Goal: Task Accomplishment & Management: Use online tool/utility

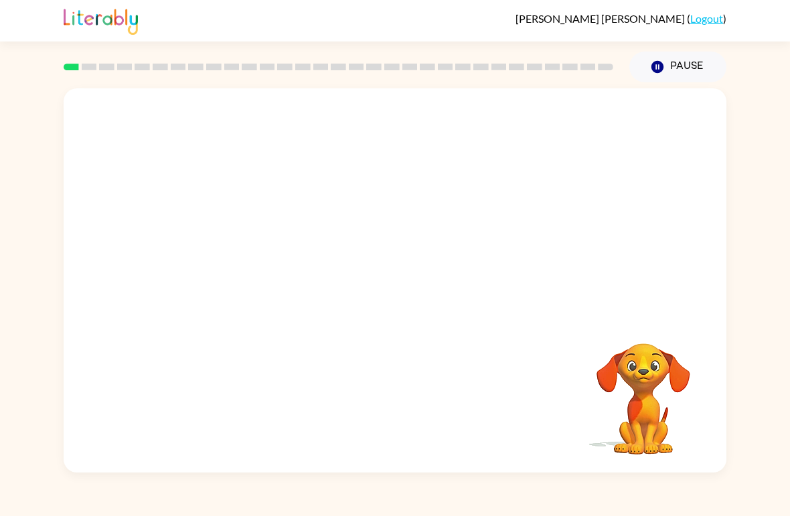
click at [272, 216] on video "Your browser must support playing .mp4 files to use Literably. Please try using…" at bounding box center [395, 201] width 663 height 227
click at [550, 166] on video "Your browser must support playing .mp4 files to use Literably. Please try using…" at bounding box center [395, 201] width 663 height 227
click at [360, 213] on video "Your browser must support playing .mp4 files to use Literably. Please try using…" at bounding box center [395, 201] width 663 height 227
click at [437, 255] on video "Your browser must support playing .mp4 files to use Literably. Please try using…" at bounding box center [395, 201] width 663 height 227
click at [466, 217] on video "Your browser must support playing .mp4 files to use Literably. Please try using…" at bounding box center [395, 201] width 663 height 227
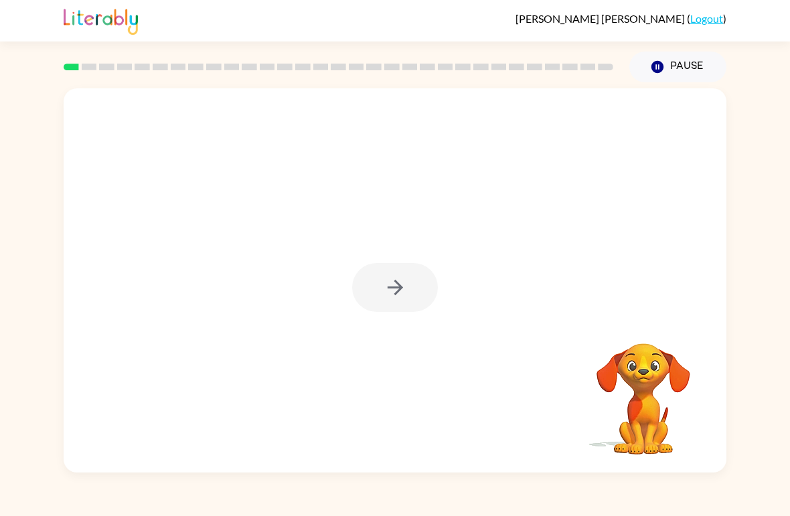
click at [394, 293] on div at bounding box center [395, 287] width 86 height 49
click at [387, 290] on icon "button" at bounding box center [395, 287] width 23 height 23
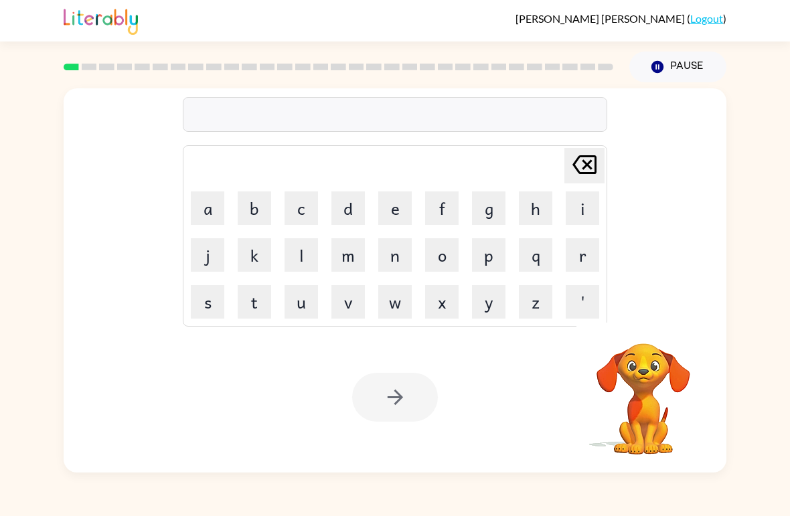
click at [259, 216] on button "b" at bounding box center [254, 208] width 33 height 33
click at [452, 256] on button "o" at bounding box center [441, 254] width 33 height 33
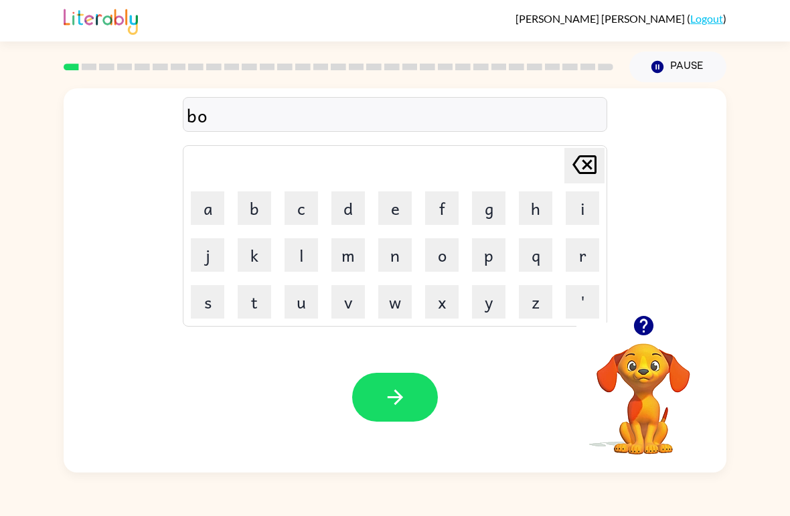
click at [585, 260] on button "r" at bounding box center [582, 254] width 33 height 33
click at [344, 208] on button "d" at bounding box center [347, 208] width 33 height 33
click at [397, 206] on button "e" at bounding box center [394, 208] width 33 height 33
click at [581, 250] on button "r" at bounding box center [582, 254] width 33 height 33
click at [410, 390] on button "button" at bounding box center [395, 397] width 86 height 49
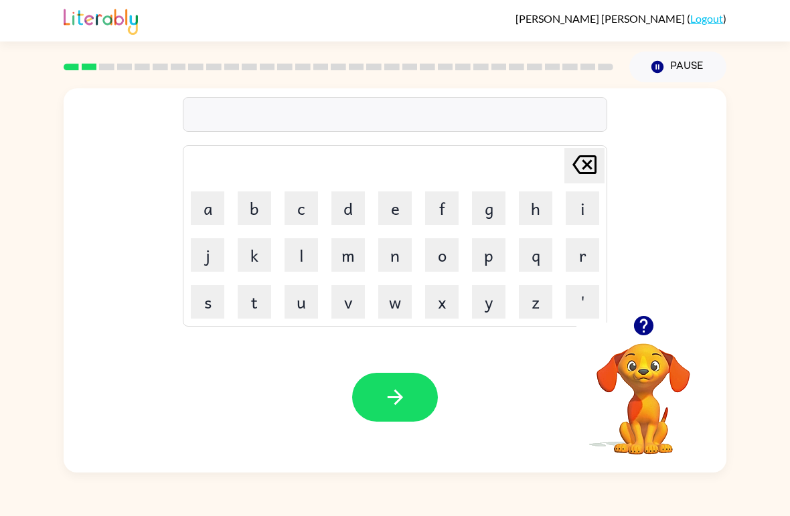
click at [589, 255] on button "r" at bounding box center [582, 254] width 33 height 33
click at [451, 249] on button "o" at bounding box center [441, 254] width 33 height 33
click at [303, 309] on button "u" at bounding box center [301, 301] width 33 height 33
click at [396, 258] on button "n" at bounding box center [394, 254] width 33 height 33
click at [358, 218] on button "d" at bounding box center [347, 208] width 33 height 33
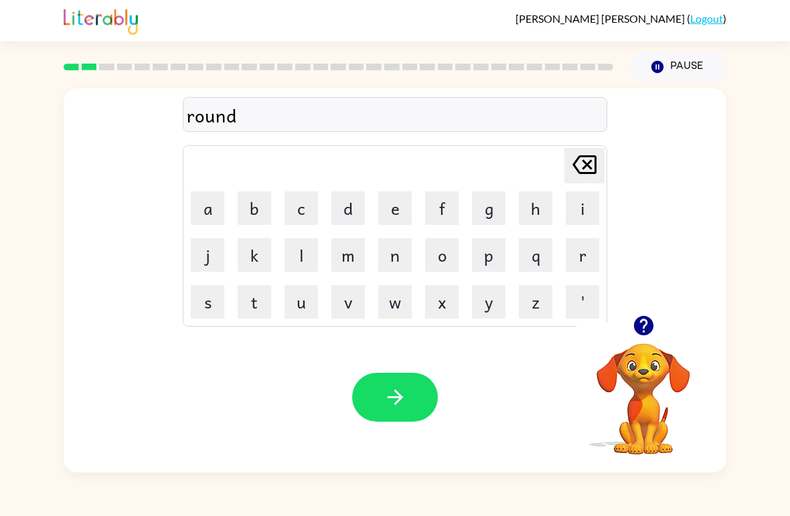
click at [406, 402] on icon "button" at bounding box center [395, 397] width 23 height 23
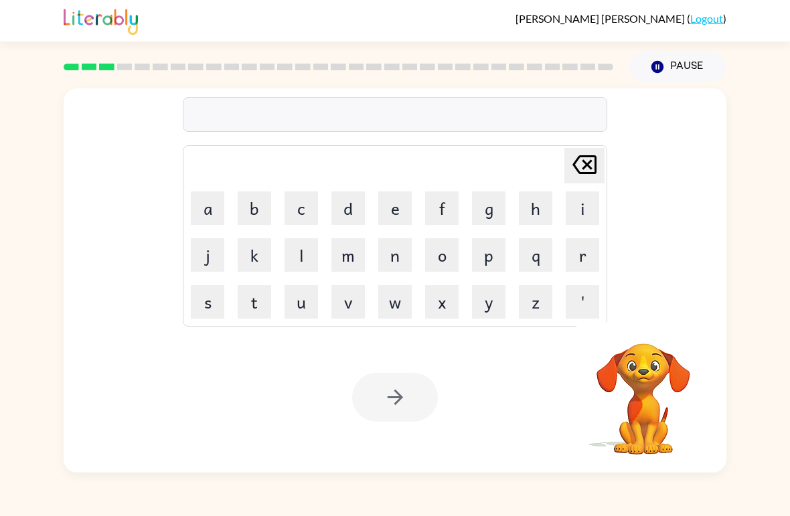
click at [358, 260] on button "m" at bounding box center [347, 254] width 33 height 33
click at [214, 207] on button "a" at bounding box center [207, 208] width 33 height 33
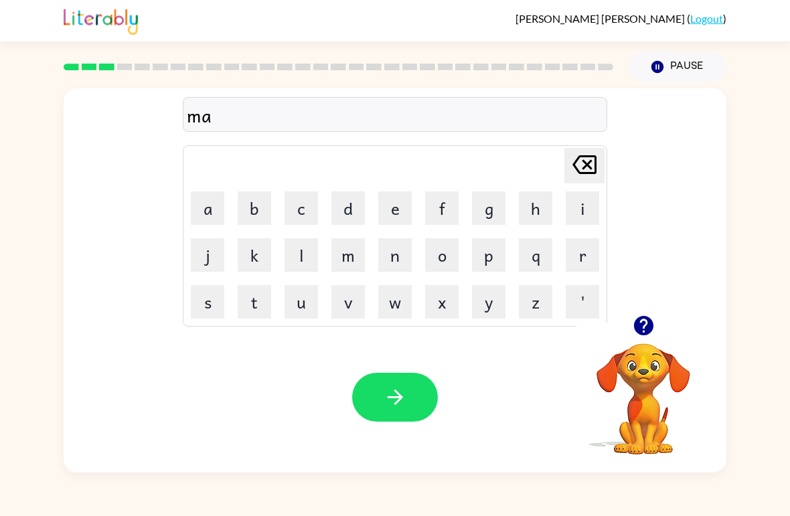
click at [311, 196] on button "c" at bounding box center [301, 208] width 33 height 33
click at [536, 214] on button "h" at bounding box center [535, 208] width 33 height 33
click at [586, 205] on button "i" at bounding box center [582, 208] width 33 height 33
click at [397, 255] on button "n" at bounding box center [394, 254] width 33 height 33
click at [397, 210] on button "e" at bounding box center [394, 208] width 33 height 33
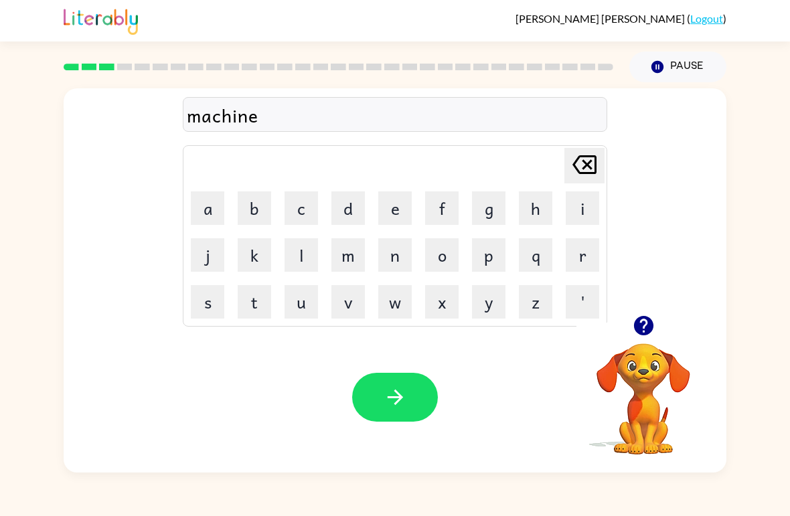
click at [416, 416] on button "button" at bounding box center [395, 397] width 86 height 49
click at [257, 295] on button "t" at bounding box center [254, 301] width 33 height 33
click at [599, 257] on button "r" at bounding box center [582, 254] width 33 height 33
click at [210, 212] on button "a" at bounding box center [207, 208] width 33 height 33
click at [587, 212] on button "i" at bounding box center [582, 208] width 33 height 33
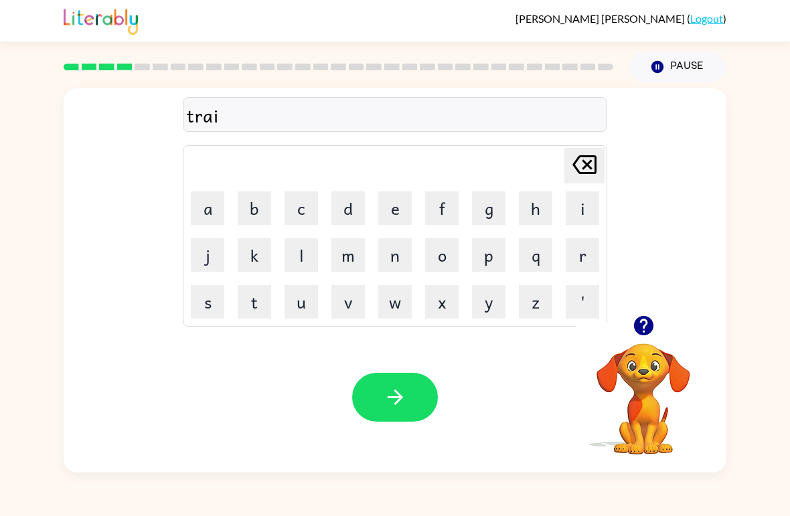
click at [385, 263] on button "n" at bounding box center [394, 254] width 33 height 33
click at [411, 376] on button "button" at bounding box center [395, 397] width 86 height 49
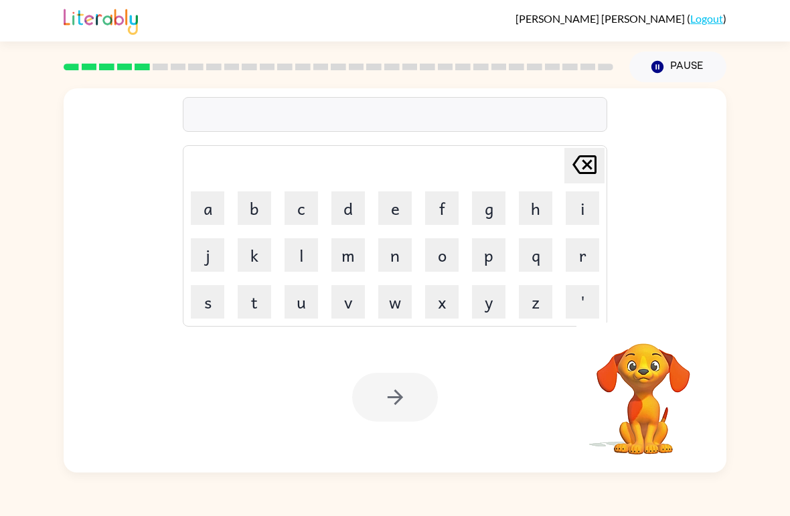
click at [358, 200] on button "d" at bounding box center [347, 208] width 33 height 33
click at [581, 210] on button "i" at bounding box center [582, 208] width 33 height 33
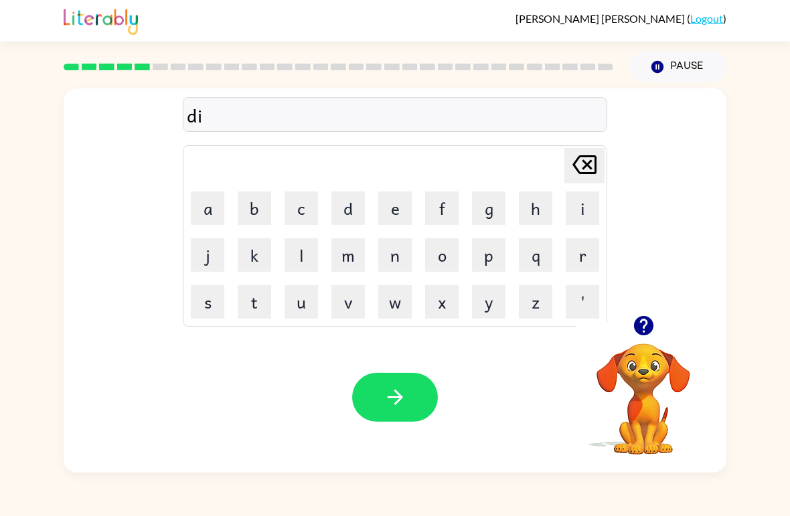
click at [443, 205] on button "f" at bounding box center [441, 208] width 33 height 33
click at [401, 213] on button "e" at bounding box center [394, 208] width 33 height 33
click at [404, 260] on button "n" at bounding box center [394, 254] width 33 height 33
click at [212, 309] on button "s" at bounding box center [207, 301] width 33 height 33
click at [575, 214] on button "i" at bounding box center [582, 208] width 33 height 33
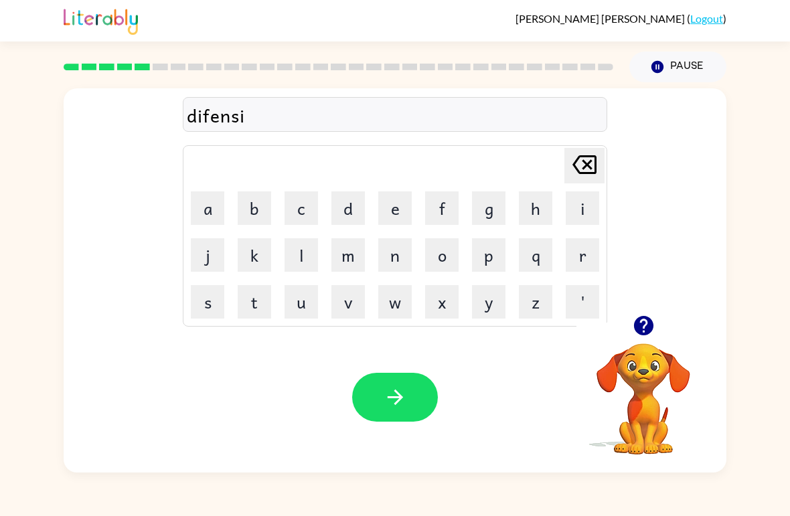
click at [357, 306] on button "v" at bounding box center [347, 301] width 33 height 33
click at [388, 222] on button "e" at bounding box center [394, 208] width 33 height 33
click at [419, 486] on div "[PERSON_NAME] ( Logout ) Pause Pause difensive Delete Delete last character inp…" at bounding box center [395, 258] width 790 height 516
click at [403, 402] on icon "button" at bounding box center [395, 397] width 23 height 23
click at [402, 402] on div at bounding box center [395, 397] width 86 height 49
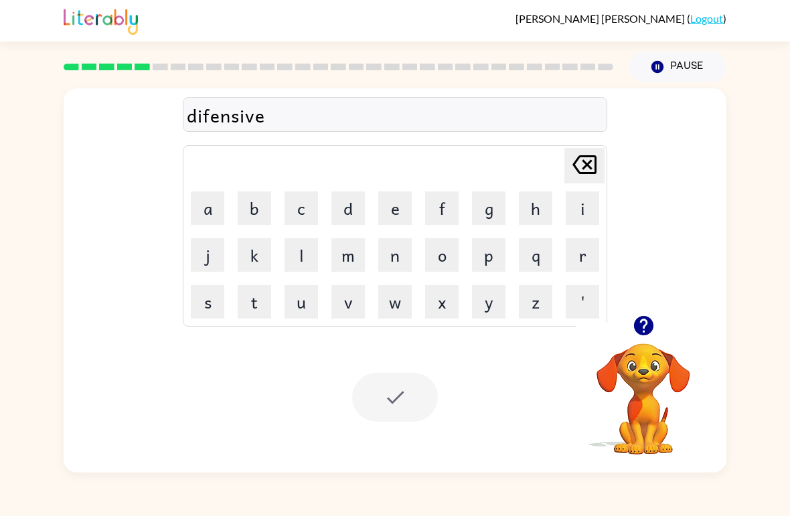
click at [385, 412] on div at bounding box center [395, 397] width 86 height 49
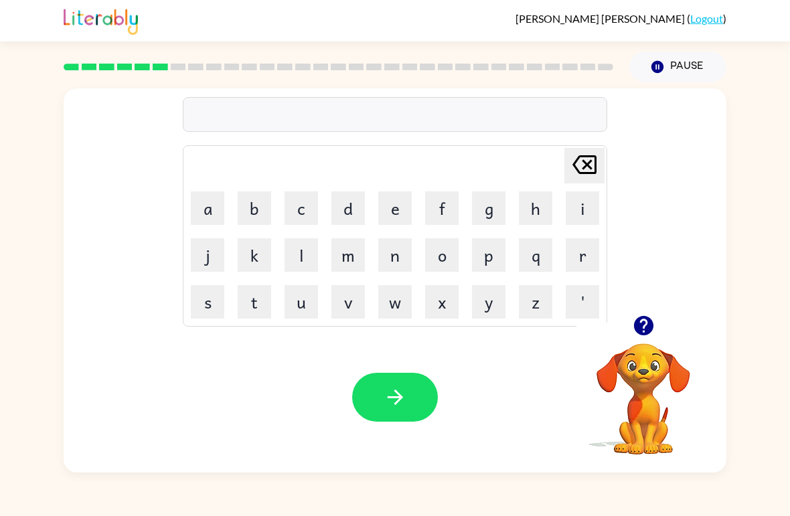
click at [358, 310] on button "v" at bounding box center [347, 301] width 33 height 33
click at [200, 206] on button "a" at bounding box center [207, 208] width 33 height 33
click at [293, 207] on button "c" at bounding box center [301, 208] width 33 height 33
click at [591, 220] on button "i" at bounding box center [582, 208] width 33 height 33
click at [589, 167] on icon at bounding box center [585, 164] width 24 height 19
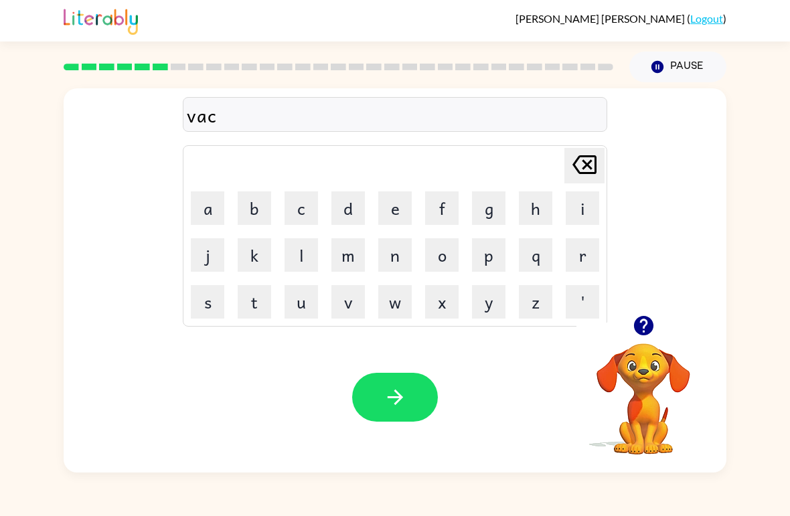
click at [587, 209] on button "i" at bounding box center [582, 208] width 33 height 33
click at [204, 213] on button "a" at bounding box center [207, 208] width 33 height 33
click at [258, 300] on button "t" at bounding box center [254, 301] width 33 height 33
click at [571, 203] on button "i" at bounding box center [582, 208] width 33 height 33
click at [453, 258] on button "o" at bounding box center [441, 254] width 33 height 33
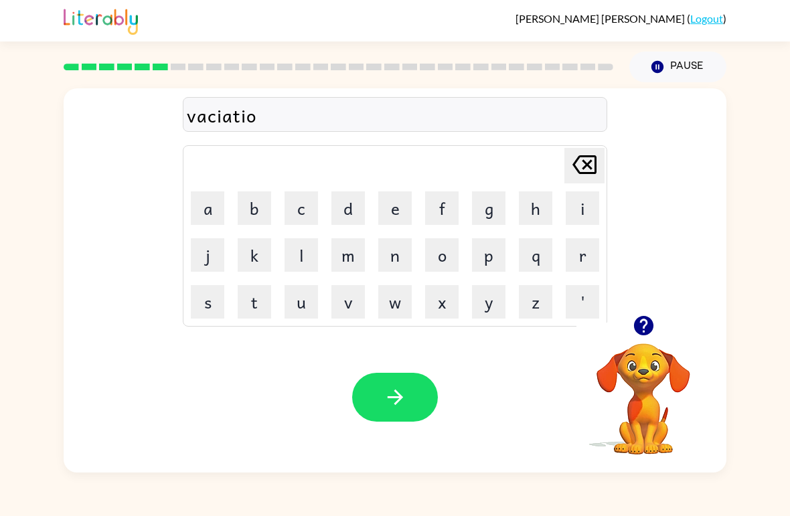
click at [397, 259] on button "n" at bounding box center [394, 254] width 33 height 33
click at [410, 395] on button "button" at bounding box center [395, 397] width 86 height 49
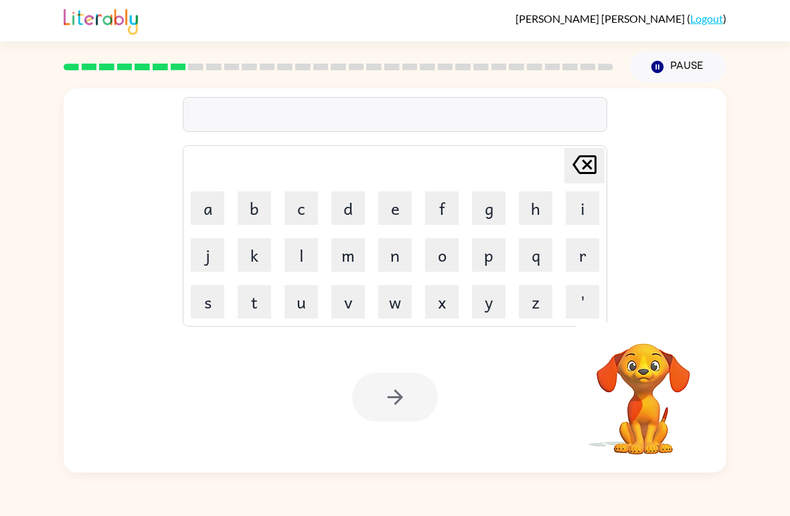
click at [481, 257] on button "p" at bounding box center [488, 254] width 33 height 33
click at [308, 303] on button "u" at bounding box center [301, 301] width 33 height 33
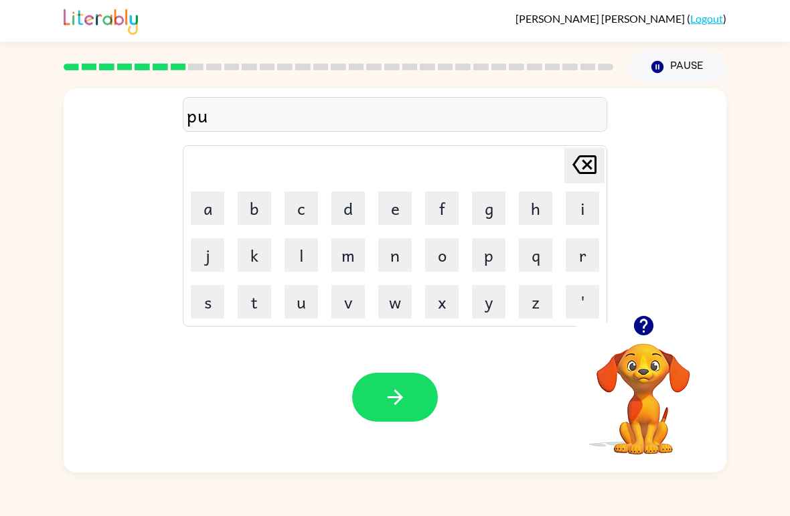
click at [362, 202] on button "d" at bounding box center [347, 208] width 33 height 33
click at [308, 246] on button "l" at bounding box center [301, 254] width 33 height 33
click at [390, 218] on button "e" at bounding box center [394, 208] width 33 height 33
click at [408, 398] on button "button" at bounding box center [395, 397] width 86 height 49
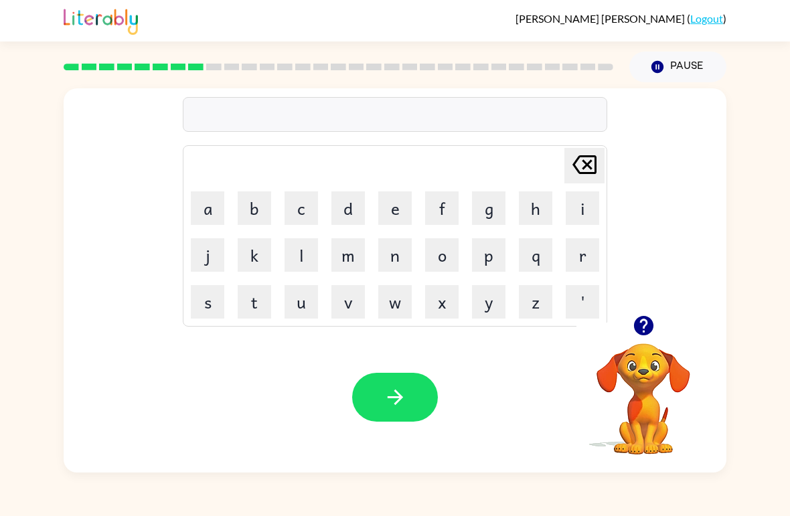
click at [638, 325] on icon "button" at bounding box center [642, 325] width 19 height 19
click at [342, 262] on button "m" at bounding box center [347, 254] width 33 height 33
click at [581, 209] on button "i" at bounding box center [582, 208] width 33 height 33
click at [595, 248] on button "r" at bounding box center [582, 254] width 33 height 33
click at [212, 218] on button "a" at bounding box center [207, 208] width 33 height 33
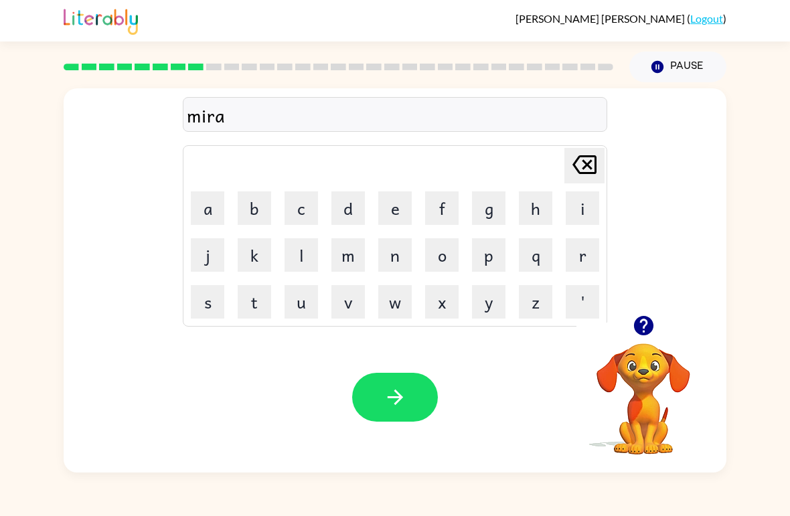
click at [304, 218] on button "c" at bounding box center [301, 208] width 33 height 33
click at [378, 208] on button "e" at bounding box center [394, 208] width 33 height 33
click at [306, 258] on button "l" at bounding box center [301, 254] width 33 height 33
click at [376, 394] on button "button" at bounding box center [395, 397] width 86 height 49
click at [652, 327] on icon "button" at bounding box center [642, 325] width 19 height 19
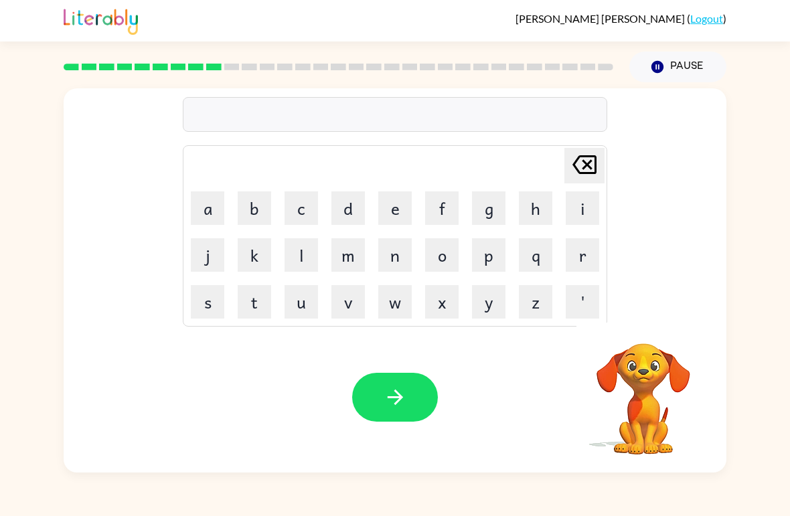
click at [360, 244] on button "m" at bounding box center [347, 254] width 33 height 33
click at [445, 252] on button "o" at bounding box center [441, 254] width 33 height 33
click at [581, 265] on button "r" at bounding box center [582, 254] width 33 height 33
click at [400, 252] on button "n" at bounding box center [394, 254] width 33 height 33
click at [583, 206] on button "i" at bounding box center [582, 208] width 33 height 33
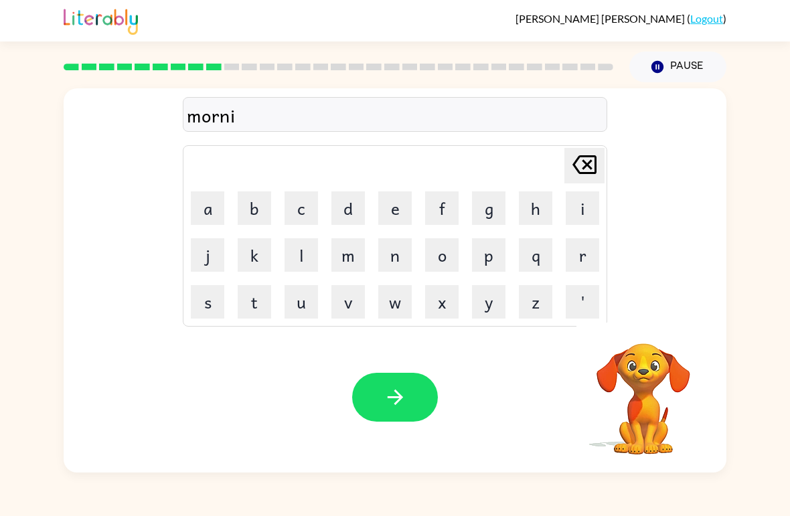
click at [401, 242] on button "n" at bounding box center [394, 254] width 33 height 33
click at [590, 174] on icon at bounding box center [585, 164] width 24 height 19
click at [594, 164] on icon "[PERSON_NAME] last character input" at bounding box center [585, 165] width 32 height 32
click at [599, 163] on icon "[PERSON_NAME] last character input" at bounding box center [585, 165] width 32 height 32
click at [598, 163] on icon "[PERSON_NAME] last character input" at bounding box center [585, 165] width 32 height 32
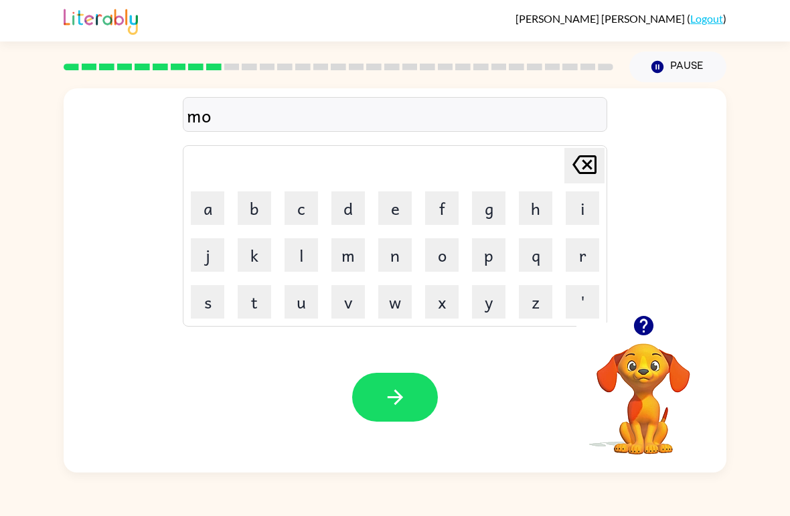
click at [589, 161] on icon "[PERSON_NAME] last character input" at bounding box center [585, 165] width 32 height 32
click at [592, 161] on icon at bounding box center [585, 164] width 24 height 19
click at [354, 254] on button "m" at bounding box center [347, 254] width 33 height 33
click at [581, 213] on button "i" at bounding box center [582, 208] width 33 height 33
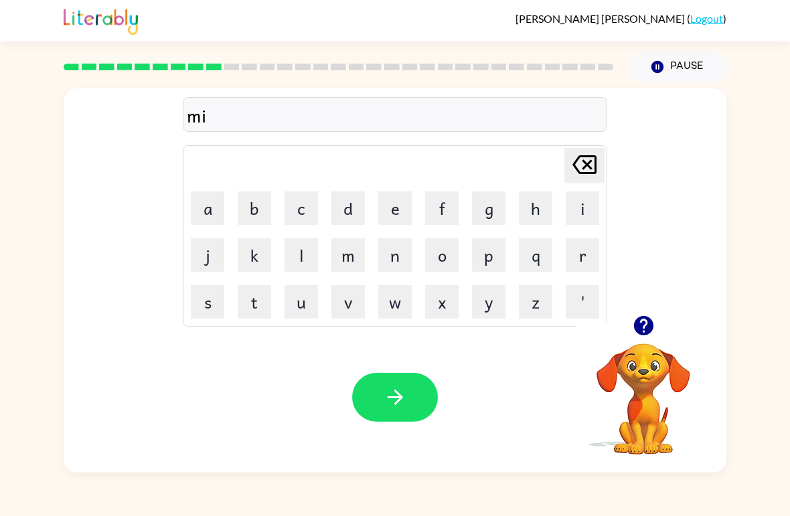
click at [343, 210] on button "d" at bounding box center [347, 208] width 33 height 33
click at [350, 260] on button "m" at bounding box center [347, 254] width 33 height 33
click at [457, 242] on button "o" at bounding box center [441, 254] width 33 height 33
click at [585, 254] on button "r" at bounding box center [582, 254] width 33 height 33
click at [388, 267] on button "n" at bounding box center [394, 254] width 33 height 33
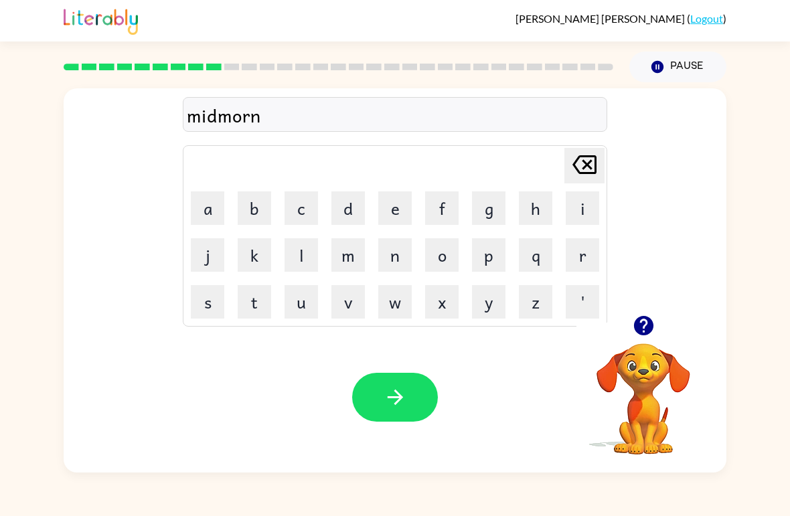
click at [580, 204] on button "i" at bounding box center [582, 208] width 33 height 33
click at [400, 257] on button "n" at bounding box center [394, 254] width 33 height 33
click at [502, 209] on button "g" at bounding box center [488, 208] width 33 height 33
click at [400, 394] on icon "button" at bounding box center [395, 397] width 23 height 23
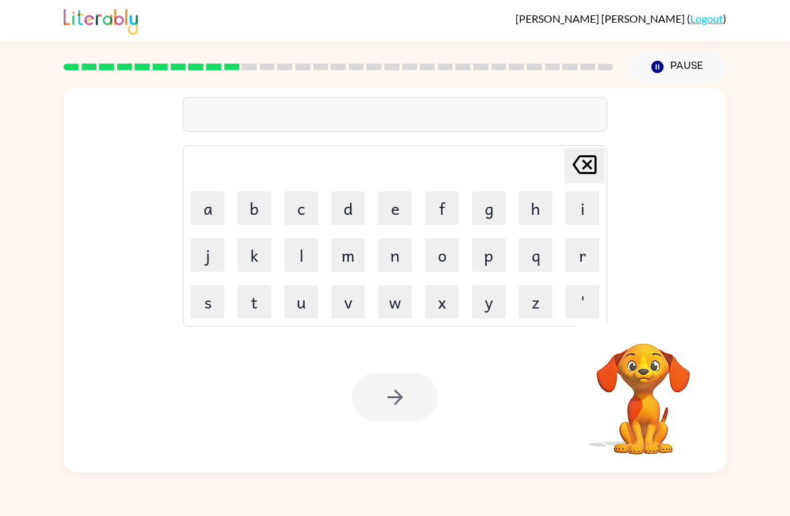
click at [349, 223] on button "d" at bounding box center [347, 208] width 33 height 33
click at [588, 205] on button "i" at bounding box center [582, 208] width 33 height 33
click at [212, 299] on button "s" at bounding box center [207, 301] width 33 height 33
click at [254, 301] on button "t" at bounding box center [254, 301] width 33 height 33
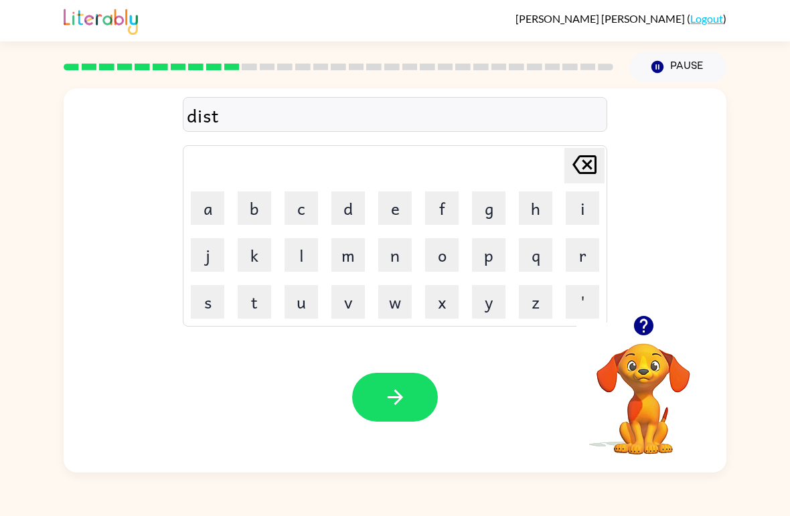
click at [586, 246] on button "r" at bounding box center [582, 254] width 33 height 33
click at [309, 299] on button "u" at bounding box center [301, 301] width 33 height 33
click at [198, 307] on button "s" at bounding box center [207, 301] width 33 height 33
click at [407, 208] on button "e" at bounding box center [394, 208] width 33 height 33
click at [408, 403] on button "button" at bounding box center [395, 397] width 86 height 49
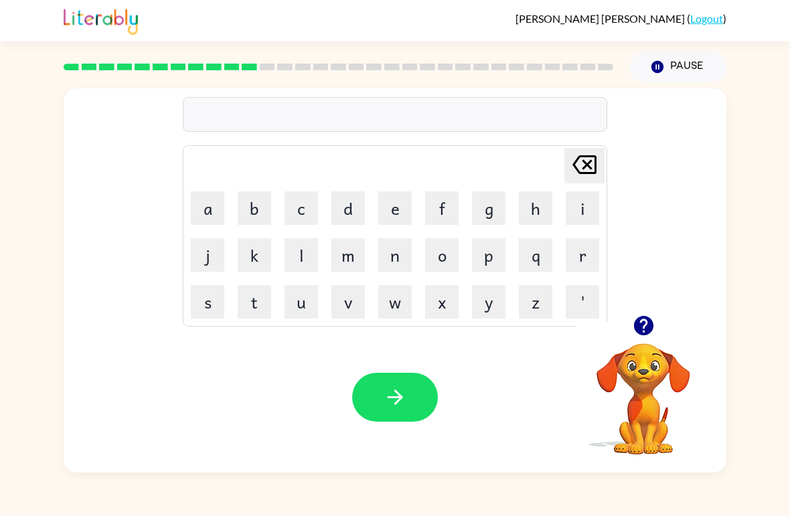
click at [587, 260] on button "r" at bounding box center [582, 254] width 33 height 33
click at [454, 253] on button "o" at bounding box center [441, 254] width 33 height 33
click at [206, 216] on button "a" at bounding box center [207, 208] width 33 height 33
click at [347, 212] on button "d" at bounding box center [347, 208] width 33 height 33
click at [398, 378] on button "button" at bounding box center [395, 397] width 86 height 49
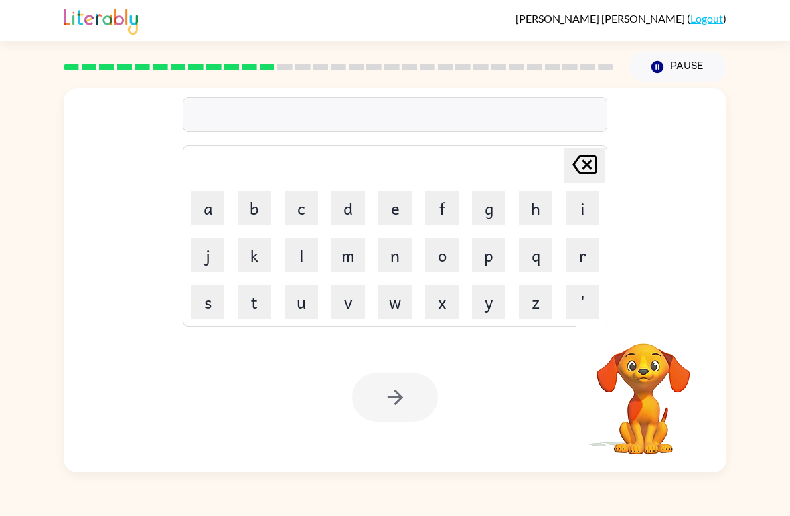
click at [500, 214] on button "g" at bounding box center [488, 208] width 33 height 33
click at [589, 158] on icon at bounding box center [585, 164] width 24 height 19
click at [306, 309] on button "u" at bounding box center [301, 301] width 33 height 33
click at [500, 263] on button "p" at bounding box center [488, 254] width 33 height 33
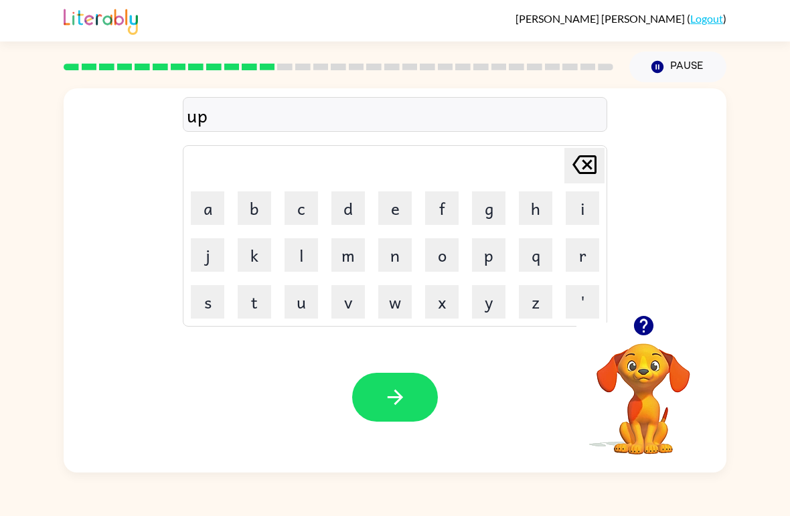
click at [492, 210] on button "g" at bounding box center [488, 208] width 33 height 33
click at [588, 252] on button "r" at bounding box center [582, 254] width 33 height 33
click at [203, 223] on button "a" at bounding box center [207, 208] width 33 height 33
click at [347, 208] on button "d" at bounding box center [347, 208] width 33 height 33
click at [379, 201] on button "e" at bounding box center [394, 208] width 33 height 33
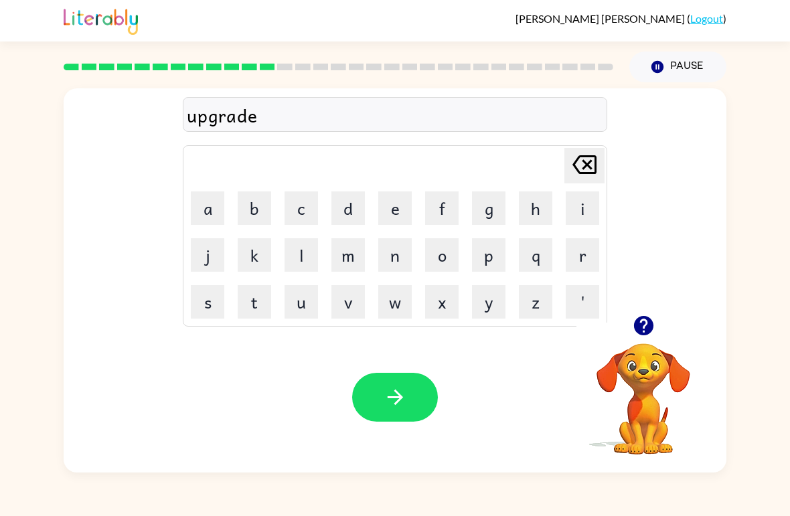
click at [419, 391] on button "button" at bounding box center [395, 397] width 86 height 49
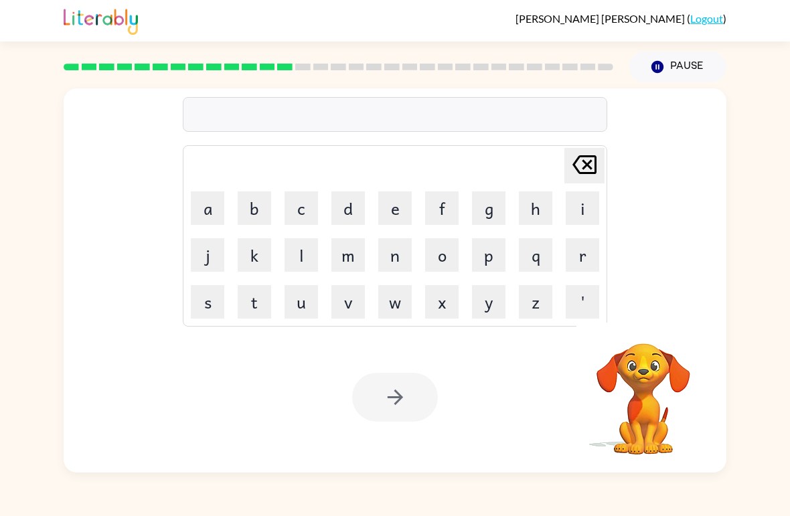
click at [352, 261] on button "m" at bounding box center [347, 254] width 33 height 33
click at [205, 210] on button "a" at bounding box center [207, 208] width 33 height 33
click at [488, 207] on button "g" at bounding box center [488, 208] width 33 height 33
click at [402, 206] on button "e" at bounding box center [394, 208] width 33 height 33
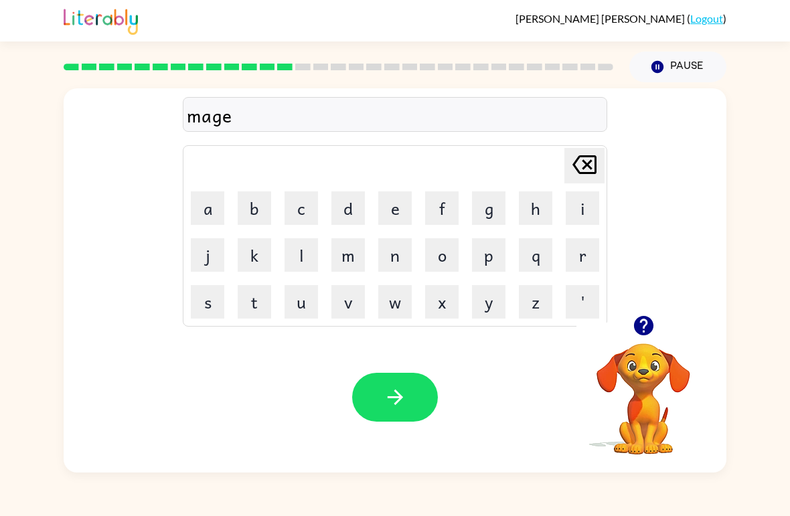
click at [220, 305] on button "s" at bounding box center [207, 301] width 33 height 33
click at [581, 172] on icon "[PERSON_NAME] last character input" at bounding box center [585, 165] width 32 height 32
click at [581, 171] on icon "[PERSON_NAME] last character input" at bounding box center [585, 165] width 32 height 32
click at [584, 165] on icon "[PERSON_NAME] last character input" at bounding box center [585, 165] width 32 height 32
click at [492, 204] on button "g" at bounding box center [488, 208] width 33 height 33
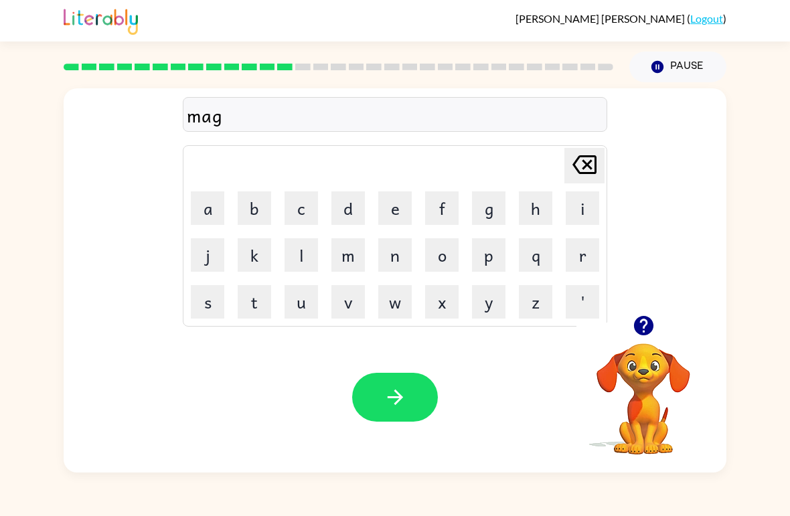
click at [388, 255] on button "n" at bounding box center [394, 254] width 33 height 33
click at [405, 202] on button "e" at bounding box center [394, 208] width 33 height 33
click at [198, 298] on button "s" at bounding box center [207, 301] width 33 height 33
click at [384, 400] on icon "button" at bounding box center [395, 397] width 23 height 23
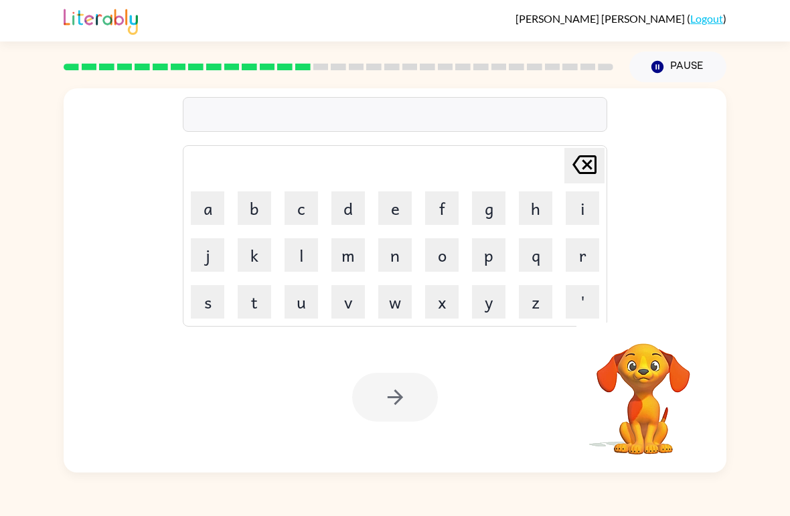
click at [264, 208] on button "b" at bounding box center [254, 208] width 33 height 33
click at [441, 251] on button "o" at bounding box center [441, 254] width 33 height 33
click at [400, 252] on button "n" at bounding box center [394, 254] width 33 height 33
click at [400, 207] on button "e" at bounding box center [394, 208] width 33 height 33
click at [221, 312] on button "s" at bounding box center [207, 301] width 33 height 33
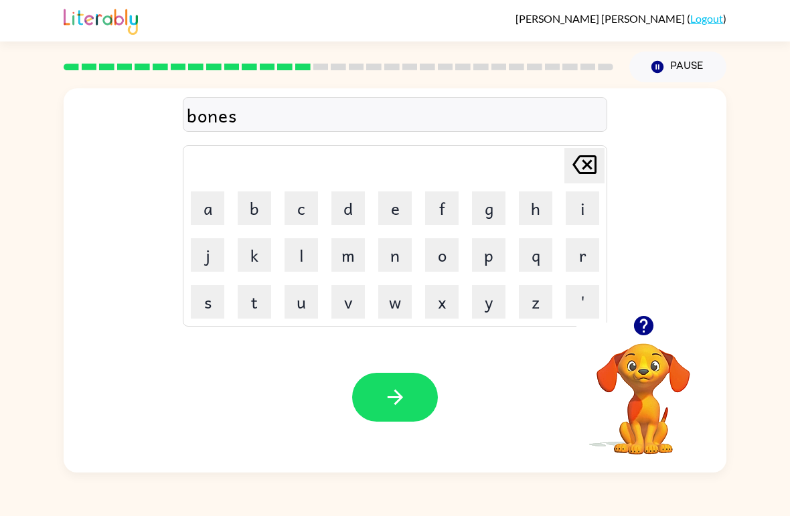
click at [414, 395] on button "button" at bounding box center [395, 397] width 86 height 49
click at [413, 394] on div at bounding box center [395, 397] width 86 height 49
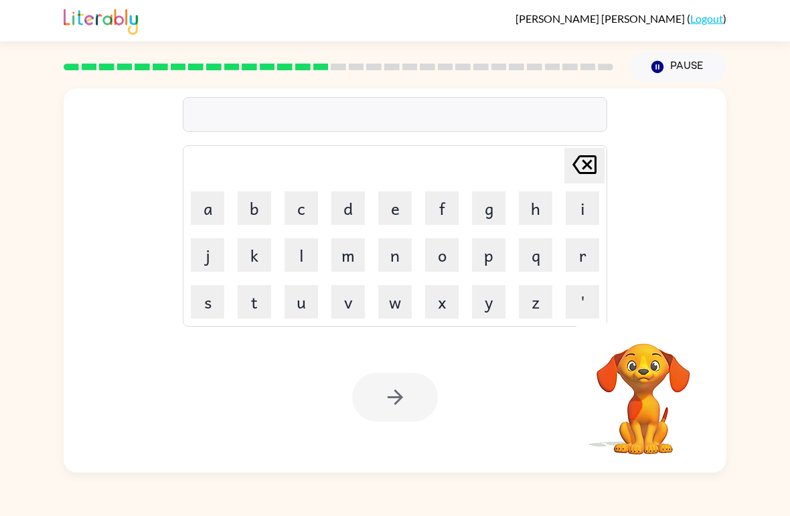
click at [205, 308] on button "s" at bounding box center [207, 301] width 33 height 33
click at [393, 303] on button "w" at bounding box center [394, 301] width 33 height 33
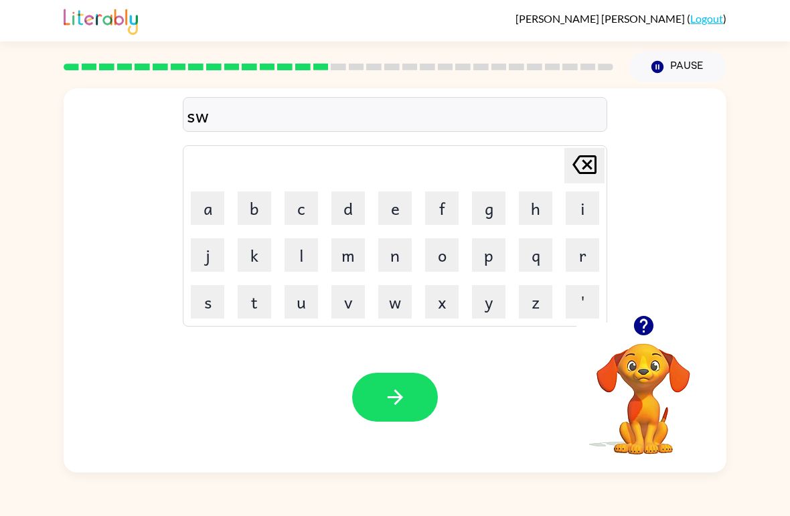
click at [447, 261] on button "o" at bounding box center [441, 254] width 33 height 33
click at [583, 260] on button "r" at bounding box center [582, 254] width 33 height 33
click at [355, 214] on button "d" at bounding box center [347, 208] width 33 height 33
click at [404, 384] on button "button" at bounding box center [395, 397] width 86 height 49
click at [638, 336] on icon "button" at bounding box center [643, 325] width 23 height 23
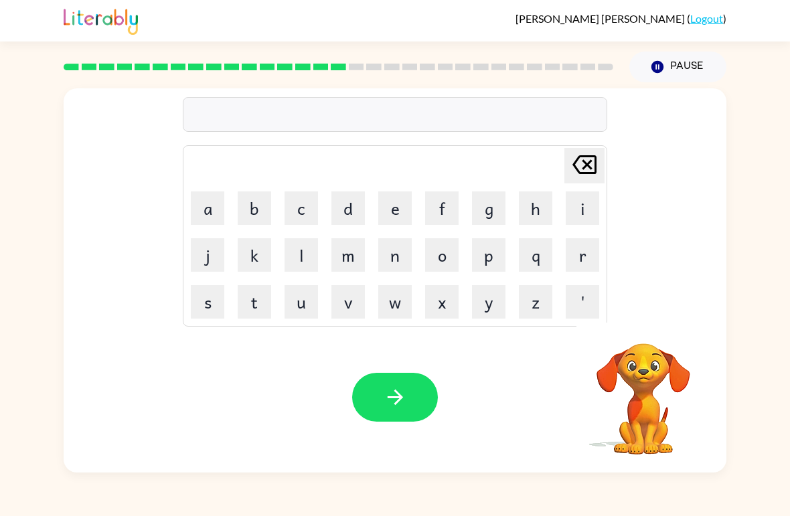
click at [581, 258] on button "r" at bounding box center [582, 254] width 33 height 33
click at [204, 222] on button "a" at bounding box center [207, 208] width 33 height 33
click at [355, 258] on button "m" at bounding box center [347, 254] width 33 height 33
click at [497, 250] on button "p" at bounding box center [488, 254] width 33 height 33
click at [407, 376] on button "button" at bounding box center [395, 397] width 86 height 49
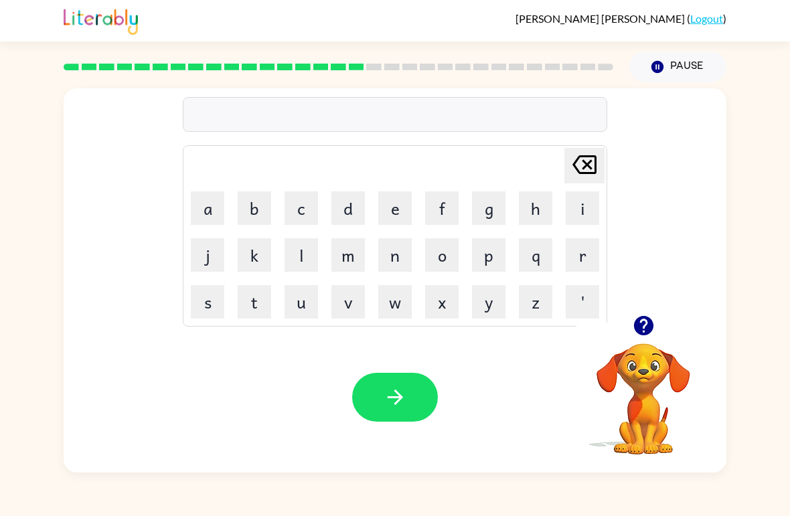
click at [271, 200] on button "b" at bounding box center [254, 208] width 33 height 33
click at [577, 255] on button "r" at bounding box center [582, 254] width 33 height 33
click at [592, 202] on button "i" at bounding box center [582, 208] width 33 height 33
click at [402, 259] on button "n" at bounding box center [394, 254] width 33 height 33
click at [588, 202] on button "i" at bounding box center [582, 208] width 33 height 33
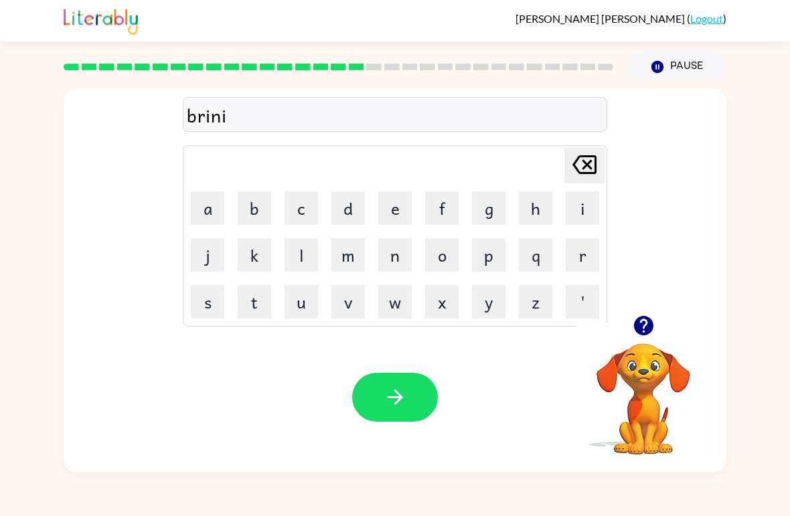
click at [411, 246] on button "n" at bounding box center [394, 254] width 33 height 33
click at [392, 406] on icon "button" at bounding box center [395, 397] width 23 height 23
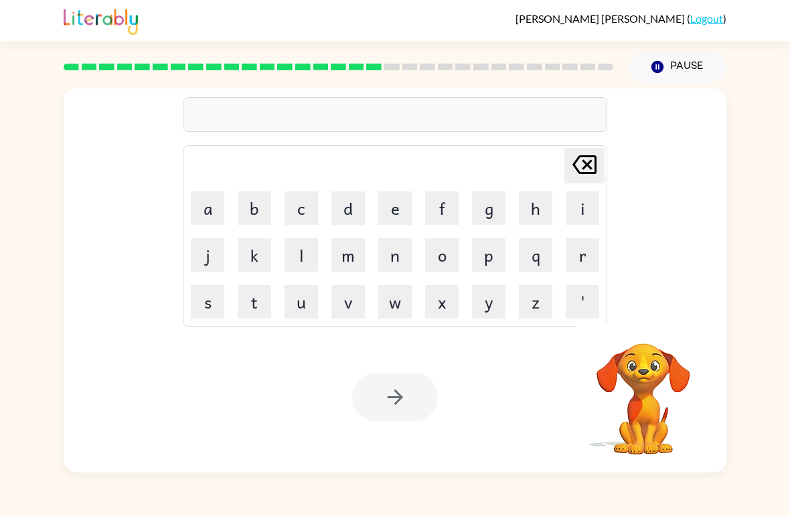
click at [783, 384] on div "[PERSON_NAME] last character input a b c d e f g h i j k l m n o p q r s t u v …" at bounding box center [395, 277] width 790 height 390
click at [590, 249] on button "r" at bounding box center [582, 254] width 33 height 33
click at [387, 214] on button "e" at bounding box center [394, 208] width 33 height 33
click at [193, 302] on button "s" at bounding box center [207, 301] width 33 height 33
click at [311, 200] on button "c" at bounding box center [301, 208] width 33 height 33
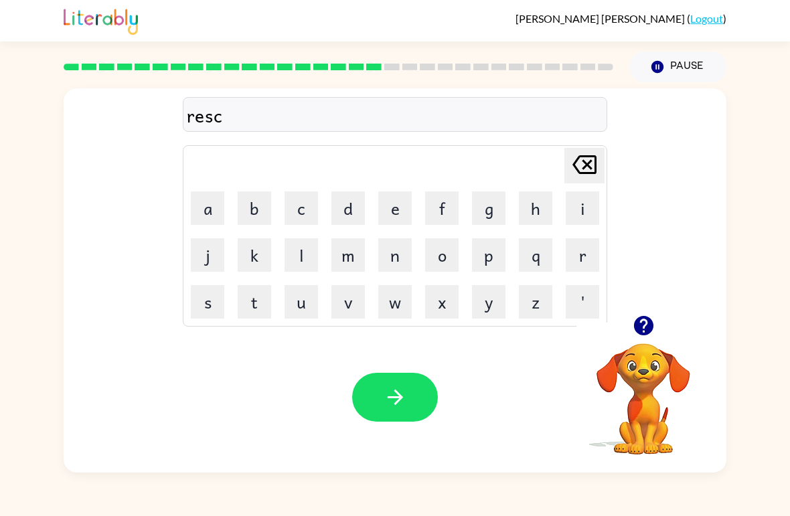
click at [408, 203] on button "e" at bounding box center [394, 208] width 33 height 33
click at [585, 200] on button "i" at bounding box center [582, 208] width 33 height 33
click at [583, 168] on icon at bounding box center [585, 164] width 24 height 19
click at [583, 168] on icon "[PERSON_NAME] last character input" at bounding box center [585, 165] width 32 height 32
click at [577, 206] on button "i" at bounding box center [582, 208] width 33 height 33
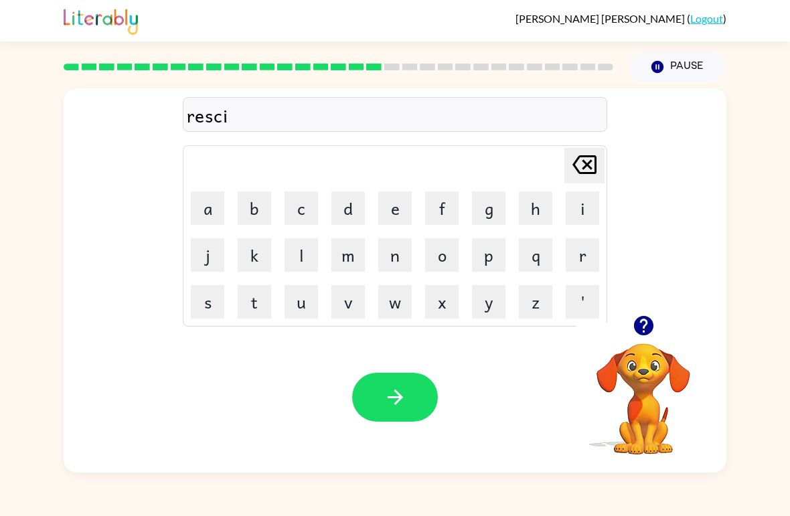
click at [406, 202] on button "e" at bounding box center [394, 208] width 33 height 33
click at [196, 317] on button "s" at bounding box center [207, 301] width 33 height 33
click at [279, 299] on td "u" at bounding box center [302, 302] width 46 height 46
click at [256, 311] on button "t" at bounding box center [254, 301] width 33 height 33
click at [411, 392] on button "button" at bounding box center [395, 397] width 86 height 49
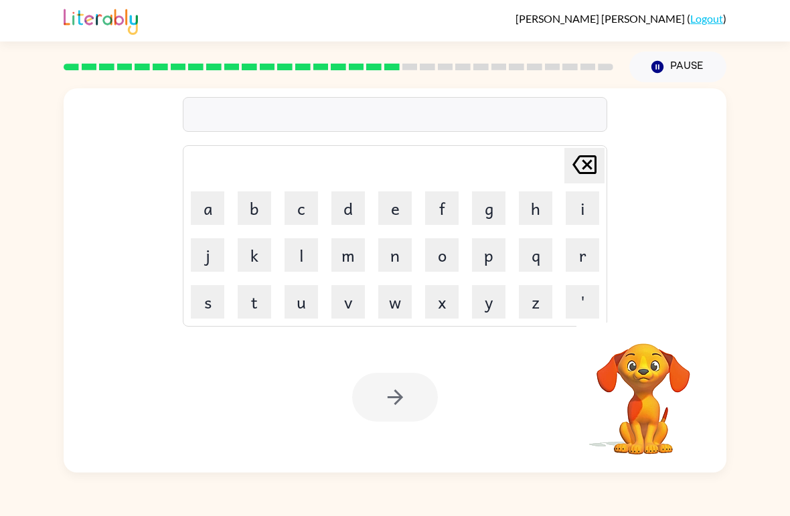
click at [212, 208] on button "a" at bounding box center [207, 208] width 33 height 33
click at [590, 246] on button "r" at bounding box center [582, 254] width 33 height 33
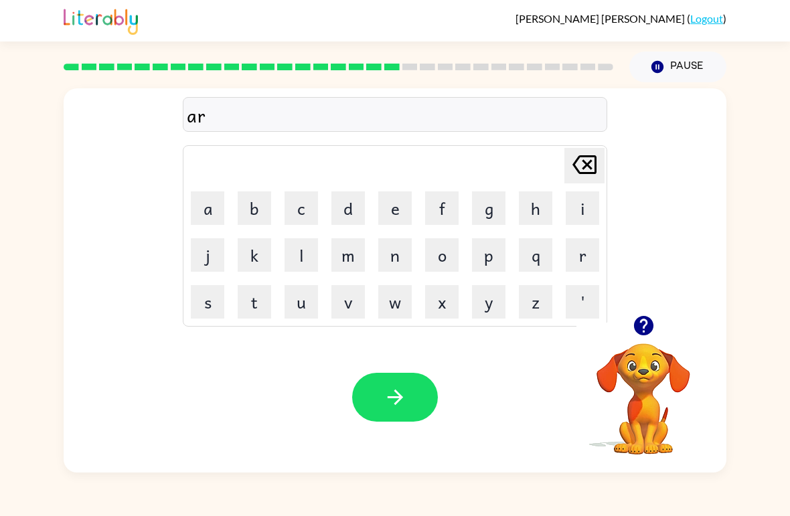
click at [308, 210] on button "c" at bounding box center [301, 208] width 33 height 33
click at [536, 208] on button "h" at bounding box center [535, 208] width 33 height 33
click at [394, 290] on button "w" at bounding box center [394, 301] width 33 height 33
click at [212, 219] on button "a" at bounding box center [207, 208] width 33 height 33
click at [492, 302] on button "y" at bounding box center [488, 301] width 33 height 33
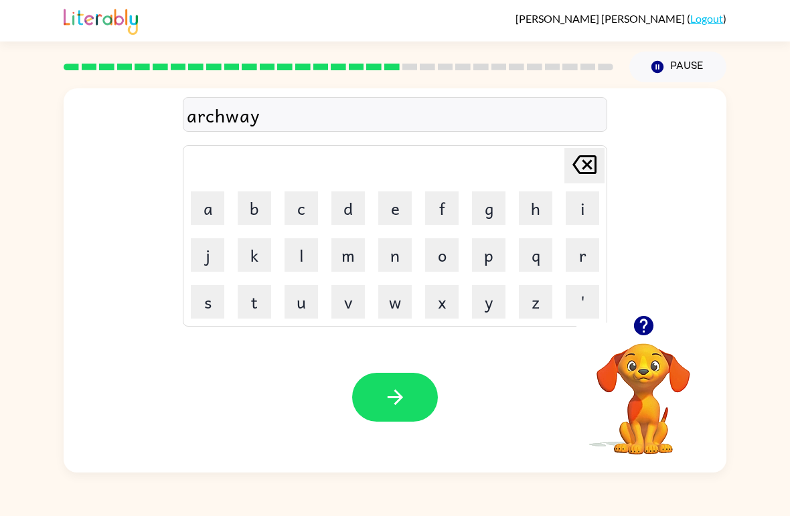
click at [389, 413] on button "button" at bounding box center [395, 397] width 86 height 49
click at [448, 207] on button "f" at bounding box center [441, 208] width 33 height 33
click at [443, 258] on button "o" at bounding box center [441, 254] width 33 height 33
click at [303, 259] on button "l" at bounding box center [301, 254] width 33 height 33
click at [311, 252] on button "l" at bounding box center [301, 254] width 33 height 33
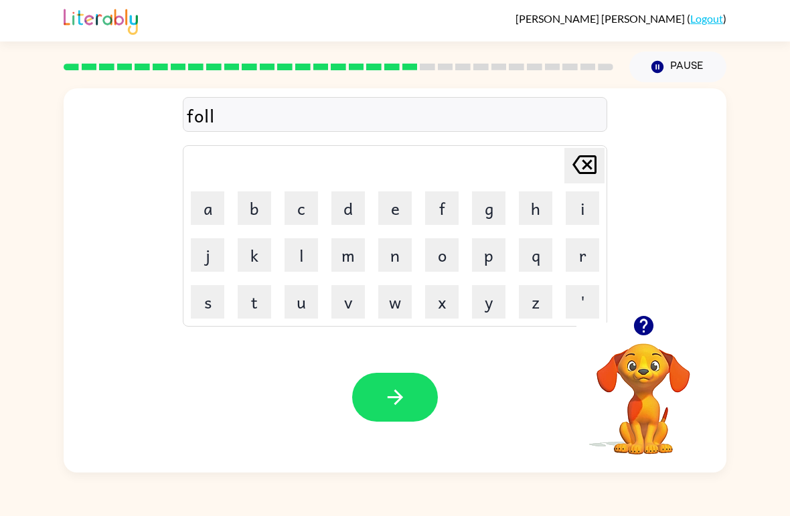
click at [437, 260] on button "o" at bounding box center [441, 254] width 33 height 33
click at [394, 309] on button "w" at bounding box center [394, 301] width 33 height 33
click at [399, 388] on icon "button" at bounding box center [395, 397] width 23 height 23
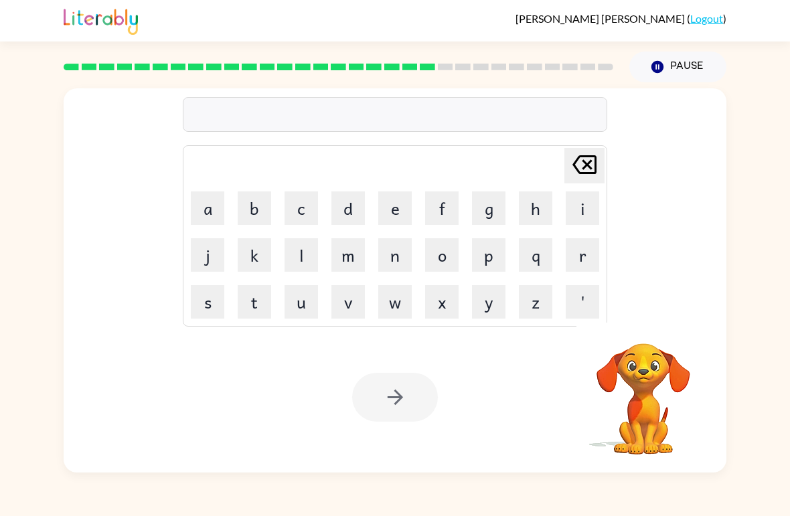
click at [609, 338] on video "Your browser must support playing .mp4 files to use Literably. Please try using…" at bounding box center [644, 390] width 134 height 134
click at [390, 203] on button "e" at bounding box center [394, 208] width 33 height 33
click at [592, 159] on icon "[PERSON_NAME] last character input" at bounding box center [585, 165] width 32 height 32
click at [591, 159] on icon "[PERSON_NAME] last character input" at bounding box center [585, 165] width 32 height 32
click at [216, 299] on button "s" at bounding box center [207, 301] width 33 height 33
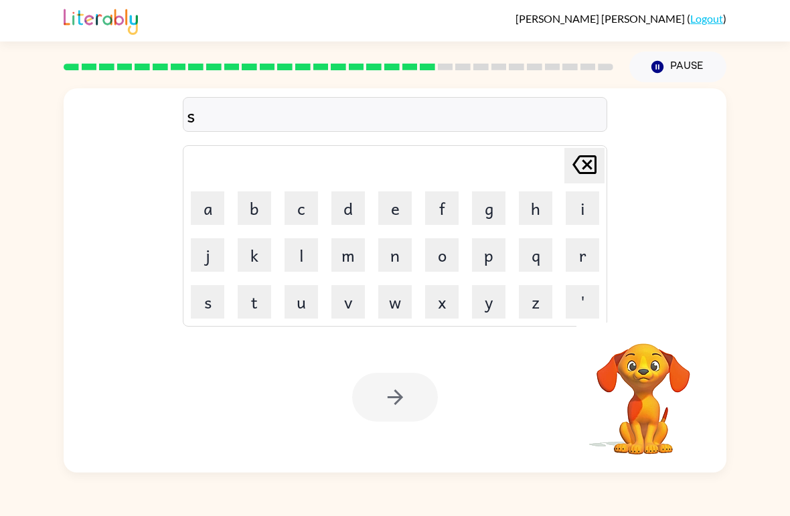
click at [400, 201] on button "e" at bounding box center [394, 208] width 33 height 33
click at [396, 258] on button "n" at bounding box center [394, 254] width 33 height 33
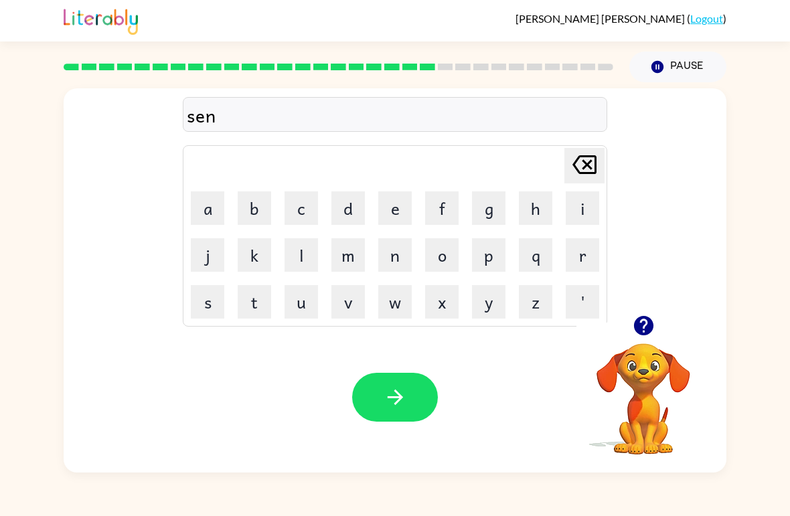
click at [248, 308] on button "t" at bounding box center [254, 301] width 33 height 33
click at [486, 262] on button "p" at bounding box center [488, 254] width 33 height 33
click at [581, 204] on button "i" at bounding box center [582, 208] width 33 height 33
click at [266, 307] on button "t" at bounding box center [254, 301] width 33 height 33
click at [398, 218] on button "e" at bounding box center [394, 208] width 33 height 33
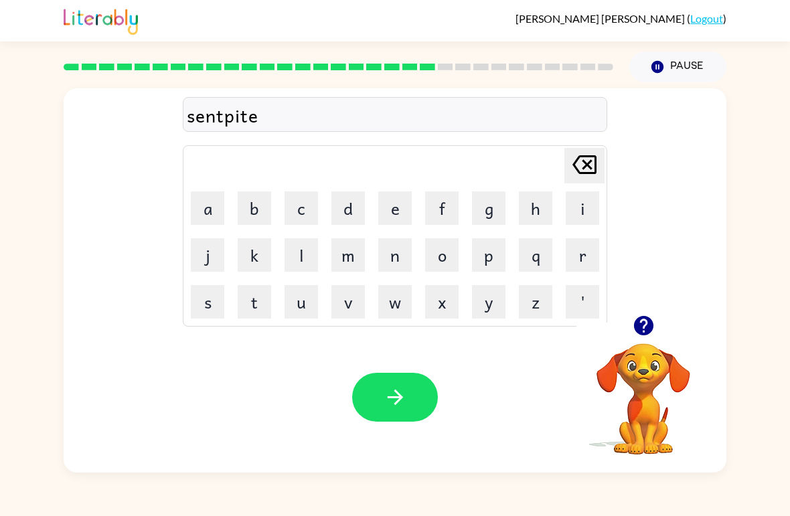
click at [395, 402] on icon "button" at bounding box center [395, 397] width 23 height 23
click at [218, 310] on button "s" at bounding box center [207, 301] width 33 height 33
click at [589, 210] on button "i" at bounding box center [582, 208] width 33 height 33
click at [208, 305] on button "s" at bounding box center [207, 301] width 33 height 33
click at [264, 309] on button "t" at bounding box center [254, 301] width 33 height 33
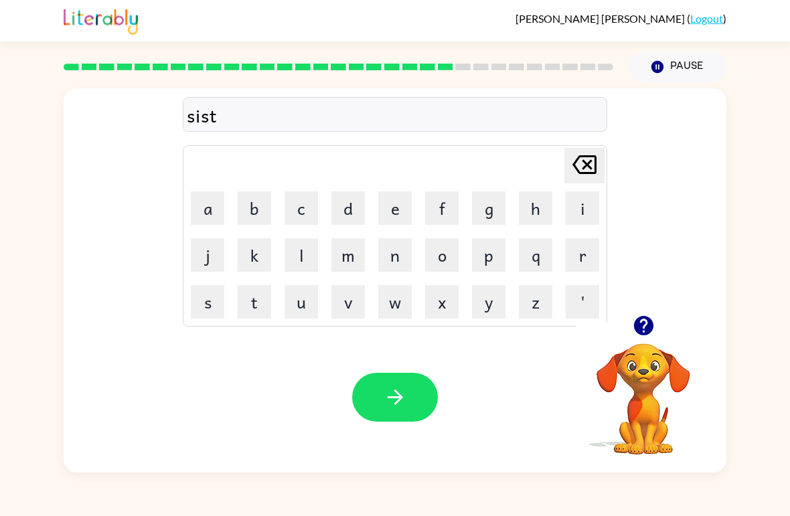
click at [208, 216] on button "a" at bounding box center [207, 208] width 33 height 33
click at [586, 209] on button "i" at bounding box center [582, 208] width 33 height 33
click at [403, 263] on button "n" at bounding box center [394, 254] width 33 height 33
click at [400, 374] on button "button" at bounding box center [395, 397] width 86 height 49
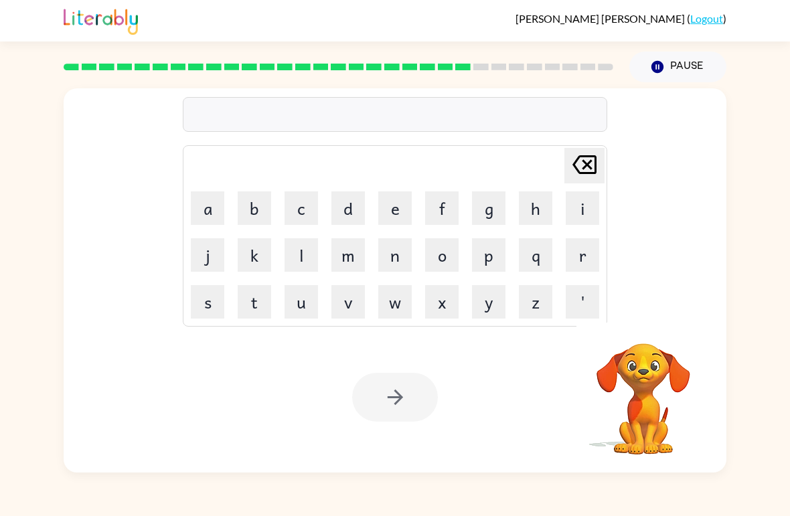
click at [451, 205] on button "f" at bounding box center [441, 208] width 33 height 33
click at [449, 247] on button "o" at bounding box center [441, 254] width 33 height 33
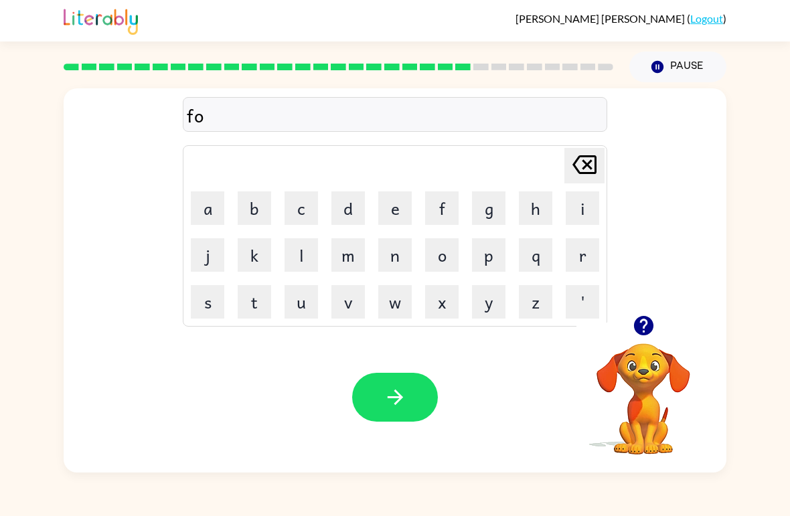
click at [593, 250] on button "r" at bounding box center [582, 254] width 33 height 33
click at [401, 291] on button "w" at bounding box center [394, 301] width 33 height 33
click at [444, 250] on button "o" at bounding box center [441, 254] width 33 height 33
click at [206, 207] on button "a" at bounding box center [207, 208] width 33 height 33
click at [589, 254] on button "r" at bounding box center [582, 254] width 33 height 33
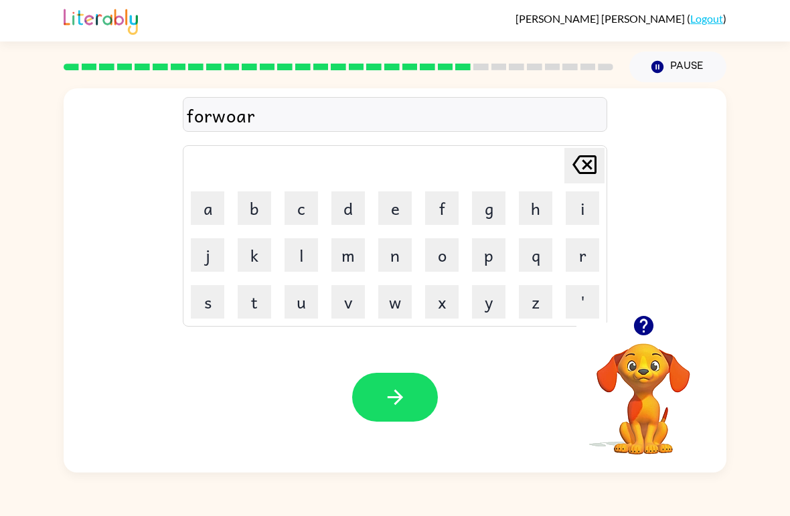
click at [353, 204] on button "d" at bounding box center [347, 208] width 33 height 33
click at [401, 387] on icon "button" at bounding box center [395, 397] width 23 height 23
click at [583, 257] on button "r" at bounding box center [582, 254] width 33 height 33
click at [451, 257] on button "o" at bounding box center [441, 254] width 33 height 33
click at [295, 250] on button "l" at bounding box center [301, 254] width 33 height 33
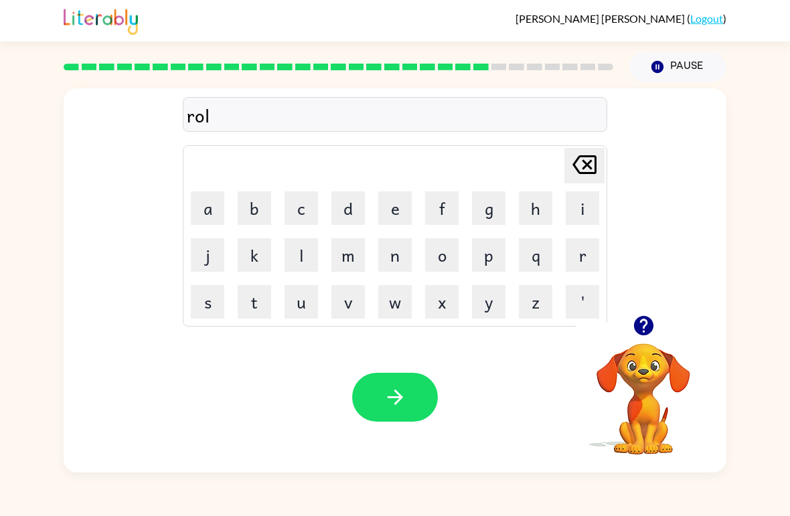
click at [207, 212] on button "a" at bounding box center [207, 208] width 33 height 33
click at [594, 211] on button "i" at bounding box center [582, 208] width 33 height 33
click at [348, 216] on button "d" at bounding box center [347, 208] width 33 height 33
click at [348, 215] on button "d" at bounding box center [347, 208] width 33 height 33
click at [359, 209] on button "d" at bounding box center [347, 208] width 33 height 33
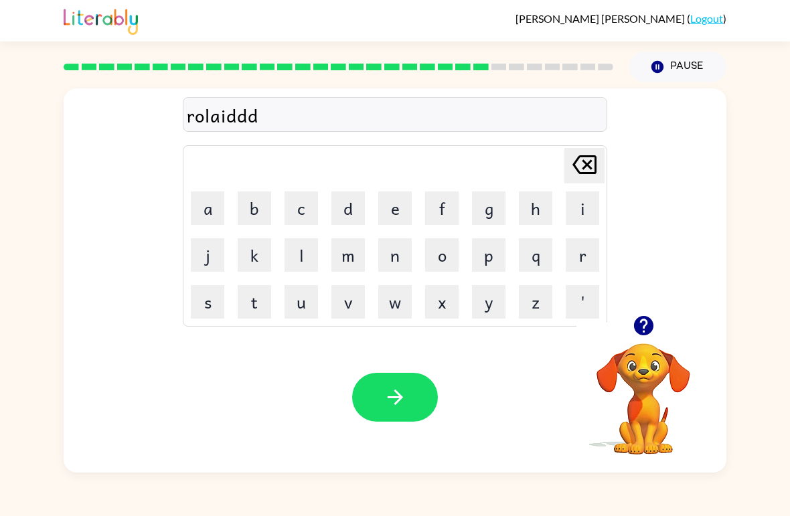
click at [370, 419] on button "button" at bounding box center [395, 397] width 86 height 49
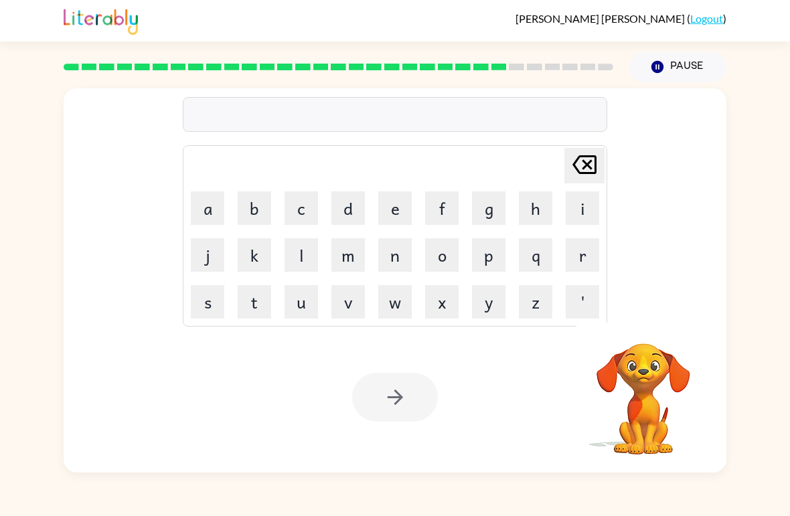
click at [498, 203] on button "g" at bounding box center [488, 208] width 33 height 33
click at [451, 252] on button "o" at bounding box center [441, 254] width 33 height 33
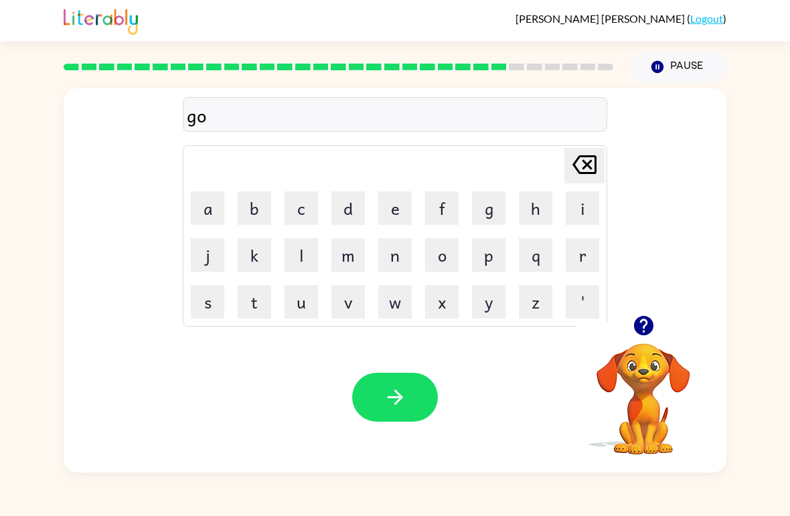
click at [301, 261] on button "l" at bounding box center [301, 254] width 33 height 33
click at [204, 215] on button "a" at bounding box center [207, 208] width 33 height 33
click at [402, 257] on button "n" at bounding box center [394, 254] width 33 height 33
click at [392, 398] on icon "button" at bounding box center [394, 397] width 15 height 15
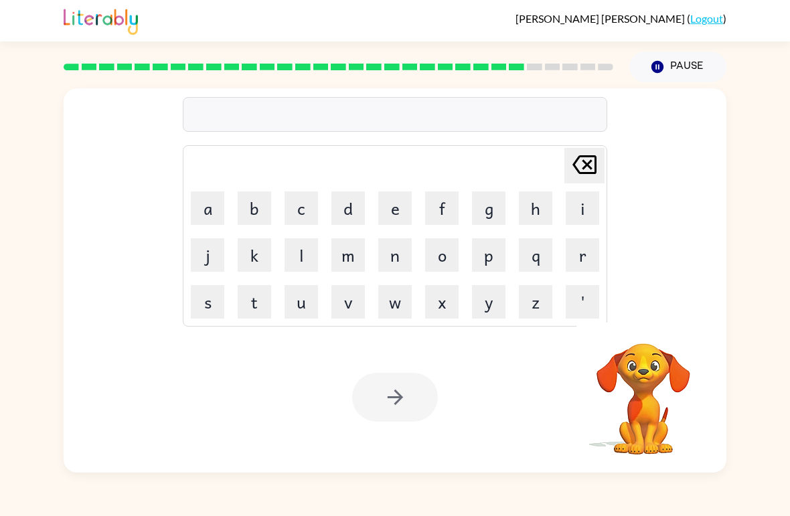
click at [301, 257] on button "l" at bounding box center [301, 254] width 33 height 33
click at [445, 248] on button "o" at bounding box center [441, 254] width 33 height 33
click at [347, 257] on button "m" at bounding box center [347, 254] width 33 height 33
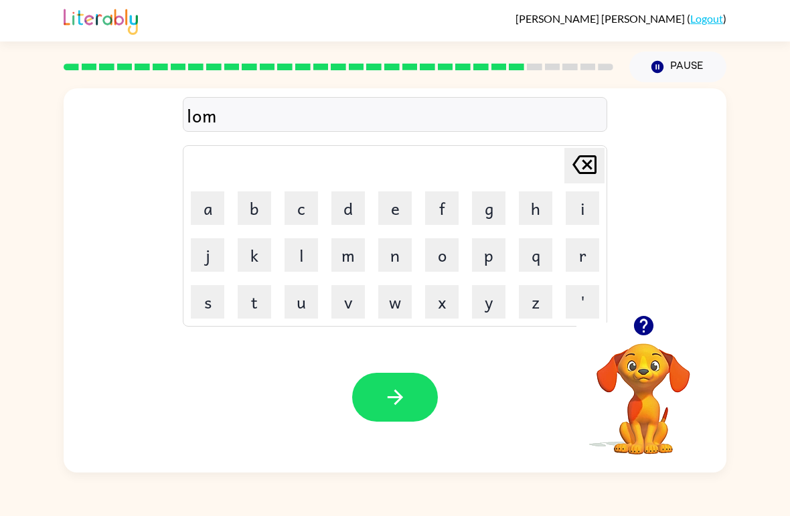
click at [246, 212] on button "b" at bounding box center [254, 208] width 33 height 33
click at [398, 205] on button "e" at bounding box center [394, 208] width 33 height 33
click at [574, 265] on button "r" at bounding box center [582, 254] width 33 height 33
click at [201, 255] on button "j" at bounding box center [207, 254] width 33 height 33
click at [202, 214] on button "a" at bounding box center [207, 208] width 33 height 33
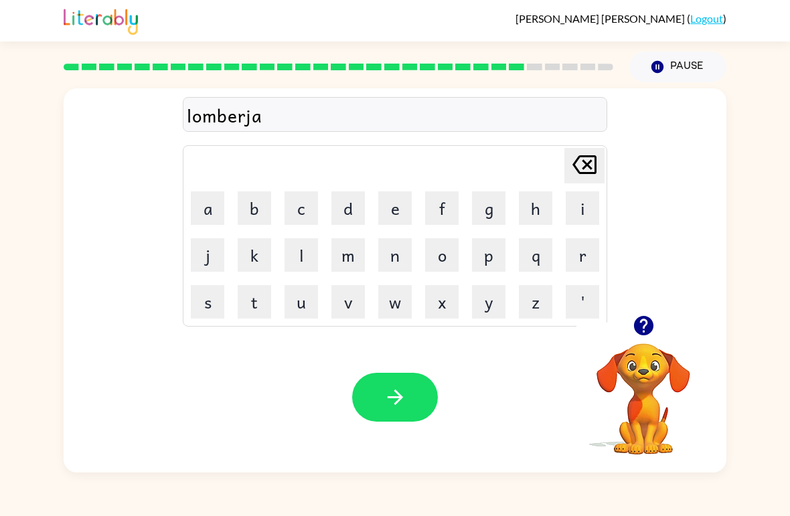
click at [312, 205] on button "c" at bounding box center [301, 208] width 33 height 33
click at [250, 267] on button "k" at bounding box center [254, 254] width 33 height 33
click at [396, 413] on button "button" at bounding box center [395, 397] width 86 height 49
click at [648, 319] on icon "button" at bounding box center [642, 325] width 19 height 19
click at [310, 213] on button "c" at bounding box center [301, 208] width 33 height 33
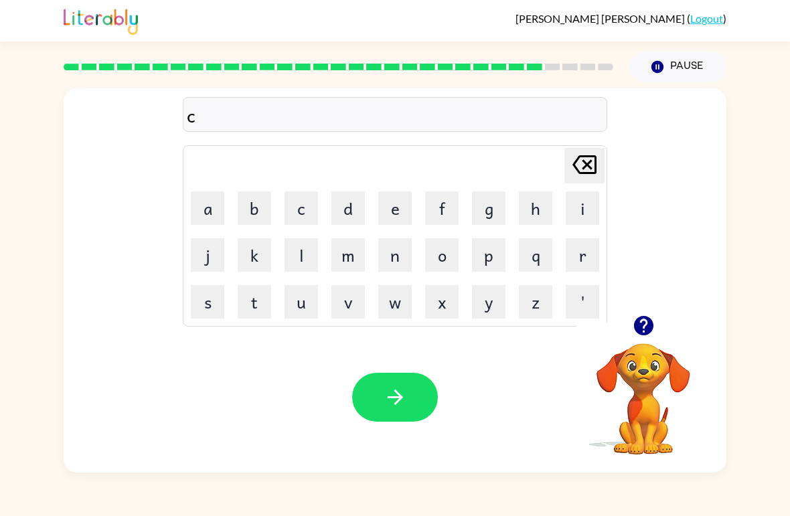
click at [206, 211] on button "a" at bounding box center [207, 208] width 33 height 33
click at [587, 247] on button "r" at bounding box center [582, 254] width 33 height 33
click at [400, 207] on button "e" at bounding box center [394, 208] width 33 height 33
click at [199, 298] on button "s" at bounding box center [207, 301] width 33 height 33
click at [409, 414] on button "button" at bounding box center [395, 397] width 86 height 49
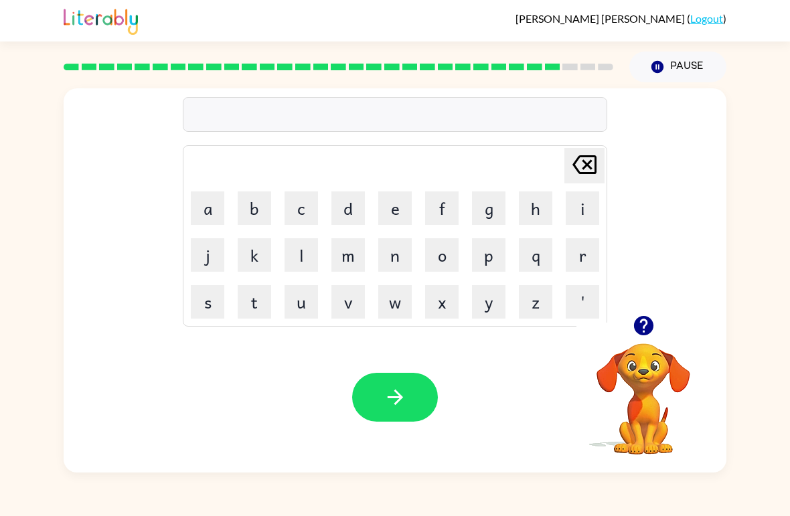
click at [265, 294] on button "t" at bounding box center [254, 301] width 33 height 33
click at [528, 206] on button "h" at bounding box center [535, 208] width 33 height 33
click at [579, 207] on button "i" at bounding box center [582, 208] width 33 height 33
click at [386, 264] on button "n" at bounding box center [394, 254] width 33 height 33
click at [384, 408] on icon "button" at bounding box center [395, 397] width 23 height 23
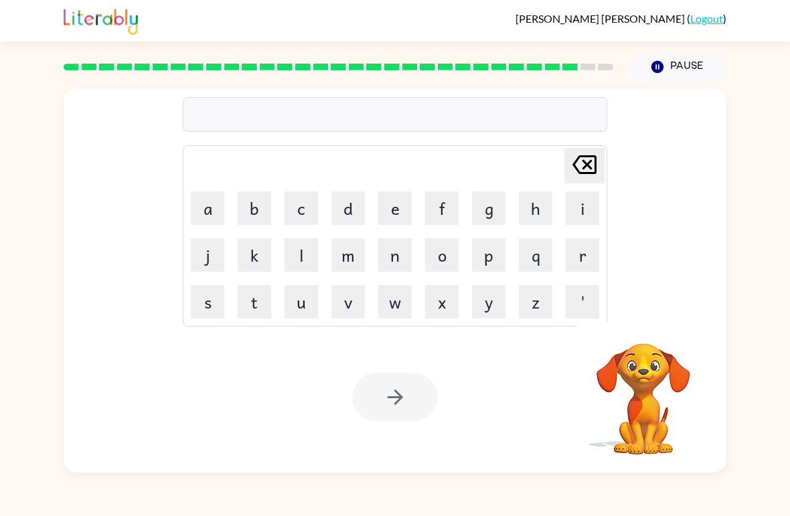
click at [208, 301] on button "s" at bounding box center [207, 301] width 33 height 33
click at [447, 250] on button "o" at bounding box center [441, 254] width 33 height 33
click at [254, 212] on button "b" at bounding box center [254, 208] width 33 height 33
click at [404, 215] on button "e" at bounding box center [394, 208] width 33 height 33
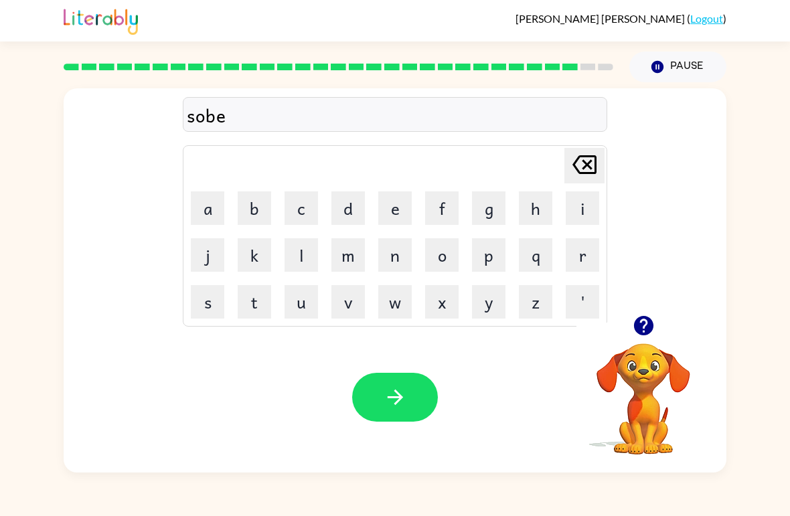
click at [593, 254] on button "r" at bounding box center [582, 254] width 33 height 33
click at [406, 306] on button "w" at bounding box center [394, 301] width 33 height 33
click at [208, 255] on button "j" at bounding box center [207, 254] width 33 height 33
click at [591, 155] on icon "[PERSON_NAME] last character input" at bounding box center [585, 165] width 32 height 32
click at [209, 209] on button "a" at bounding box center [207, 208] width 33 height 33
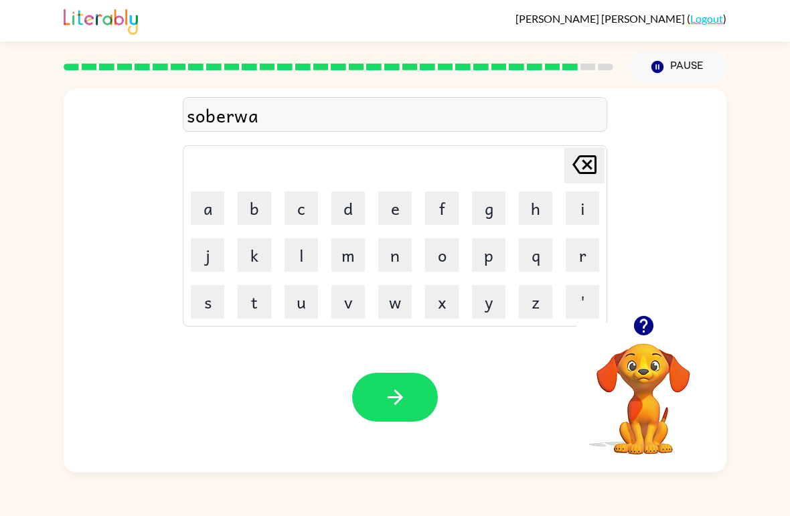
click at [587, 253] on button "r" at bounding box center [582, 254] width 33 height 33
click at [400, 204] on button "e" at bounding box center [394, 208] width 33 height 33
click at [384, 408] on icon "button" at bounding box center [395, 397] width 23 height 23
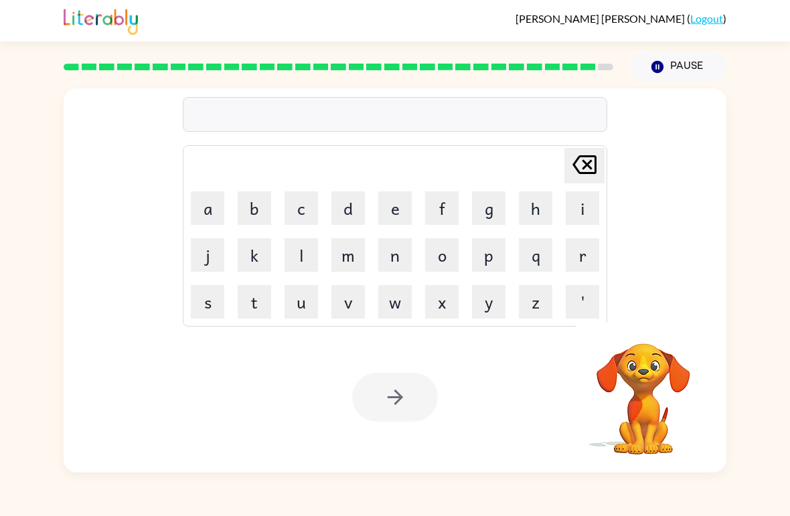
click at [317, 295] on button "u" at bounding box center [301, 301] width 33 height 33
click at [398, 255] on button "n" at bounding box center [394, 254] width 33 height 33
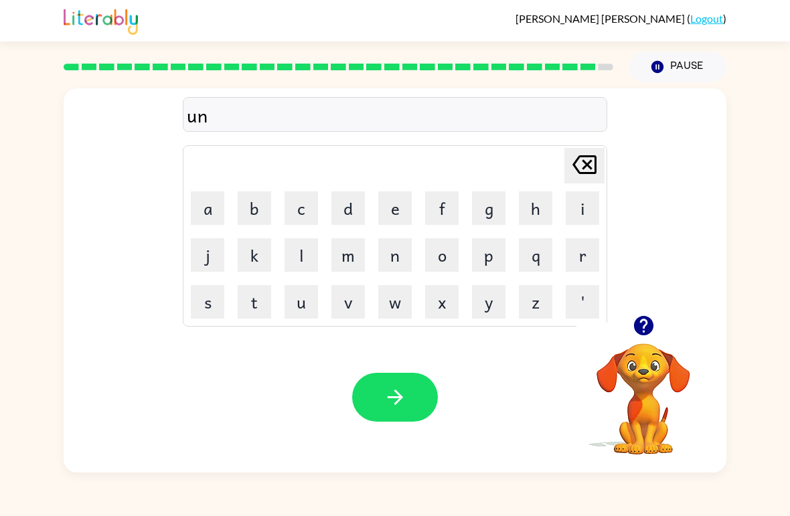
click at [210, 206] on button "a" at bounding box center [207, 208] width 33 height 33
click at [442, 215] on button "f" at bounding box center [441, 208] width 33 height 33
click at [595, 250] on button "r" at bounding box center [582, 254] width 33 height 33
click at [205, 212] on button "a" at bounding box center [207, 208] width 33 height 33
click at [591, 206] on button "i" at bounding box center [582, 208] width 33 height 33
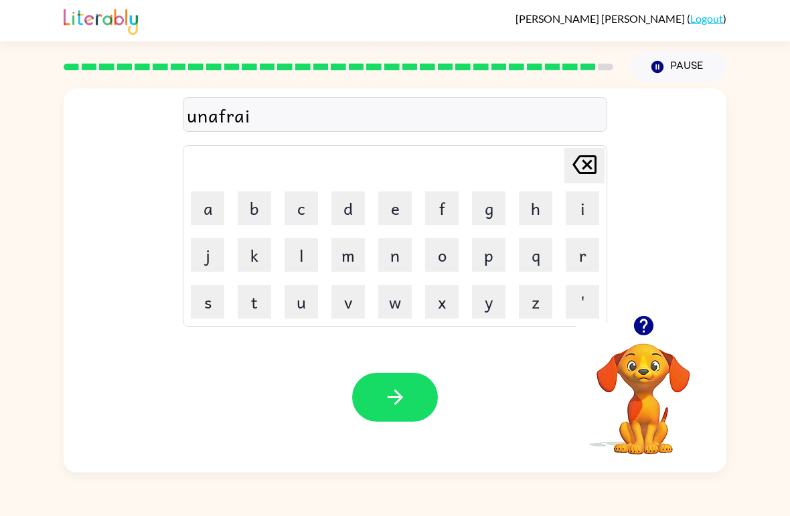
click at [339, 207] on button "d" at bounding box center [347, 208] width 33 height 33
click at [396, 397] on icon "button" at bounding box center [395, 397] width 23 height 23
